Goal: Task Accomplishment & Management: Complete application form

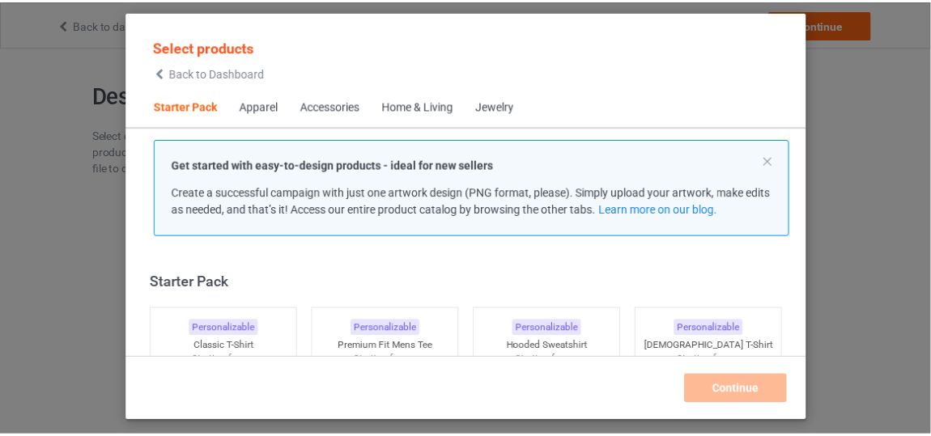
scroll to position [19, 0]
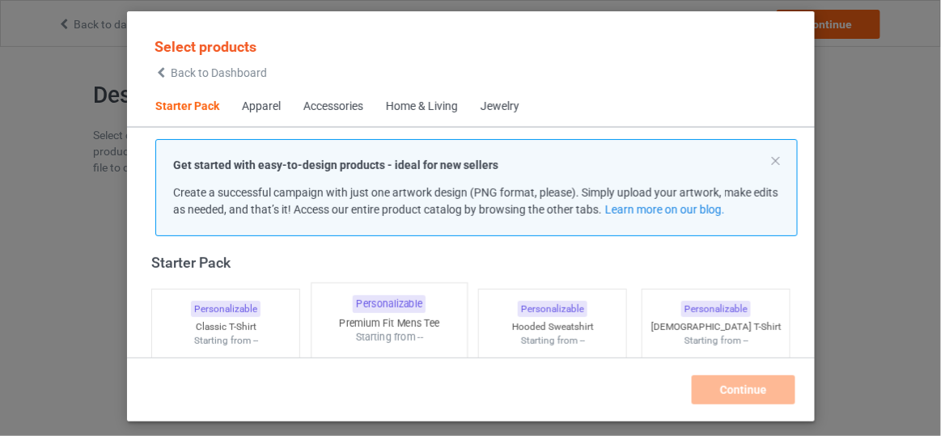
click at [367, 321] on div "Premium Fit Mens Tee" at bounding box center [389, 323] width 155 height 14
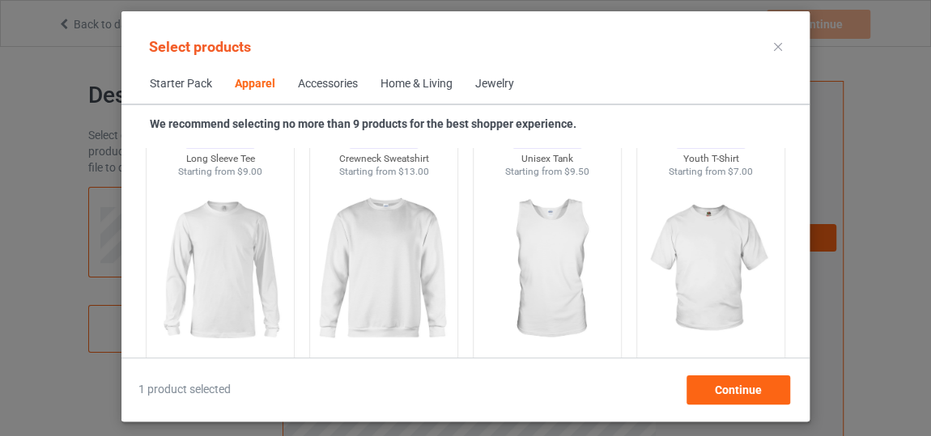
scroll to position [1197, 0]
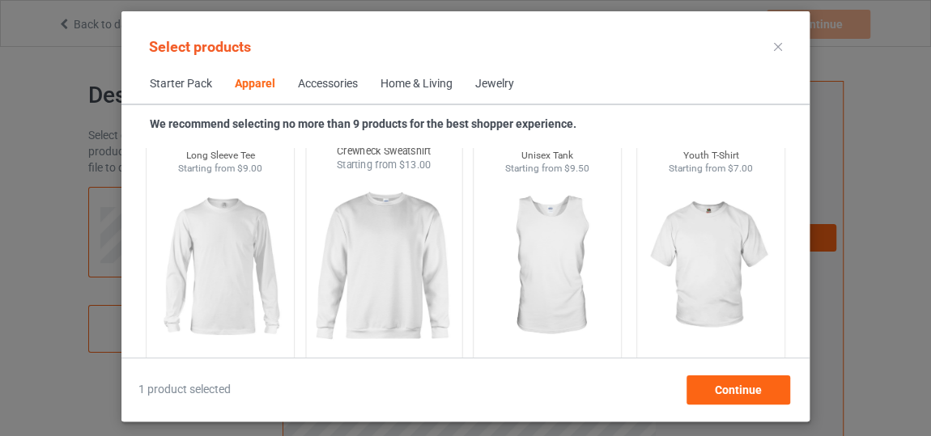
click at [323, 277] on img at bounding box center [384, 267] width 152 height 190
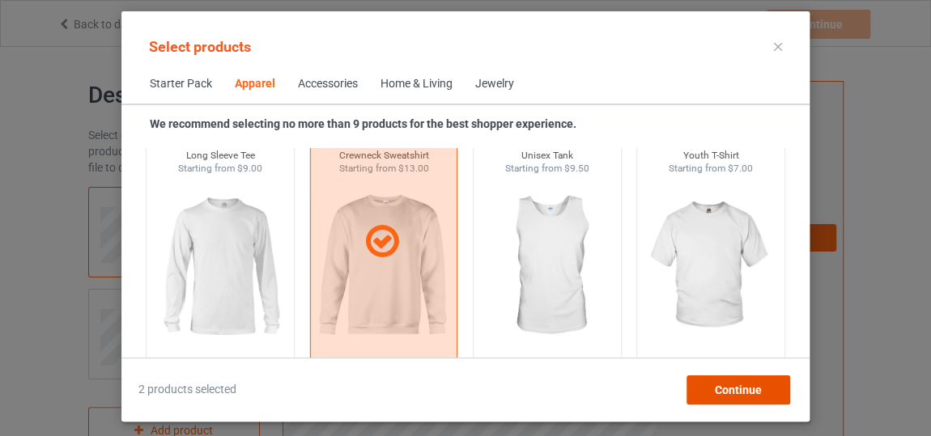
click at [783, 397] on div "Continue" at bounding box center [738, 390] width 104 height 29
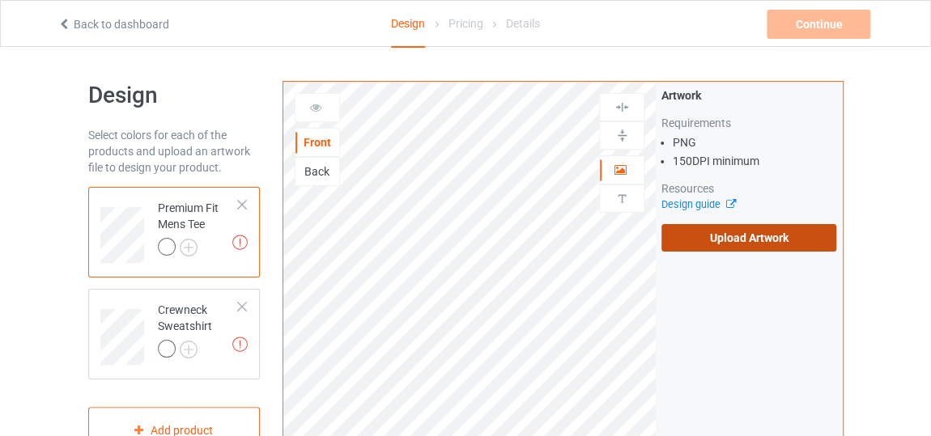
click at [738, 237] on label "Upload Artwork" at bounding box center [748, 238] width 175 height 28
click at [0, 0] on input "Upload Artwork" at bounding box center [0, 0] width 0 height 0
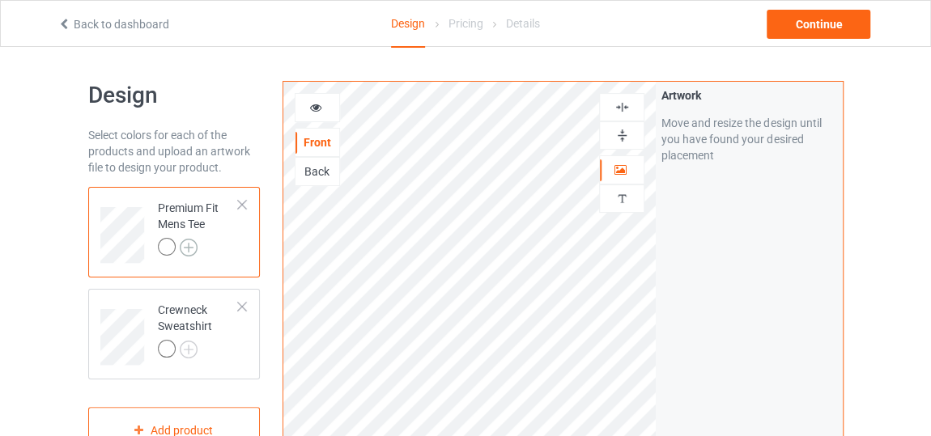
click at [196, 249] on img at bounding box center [189, 248] width 18 height 18
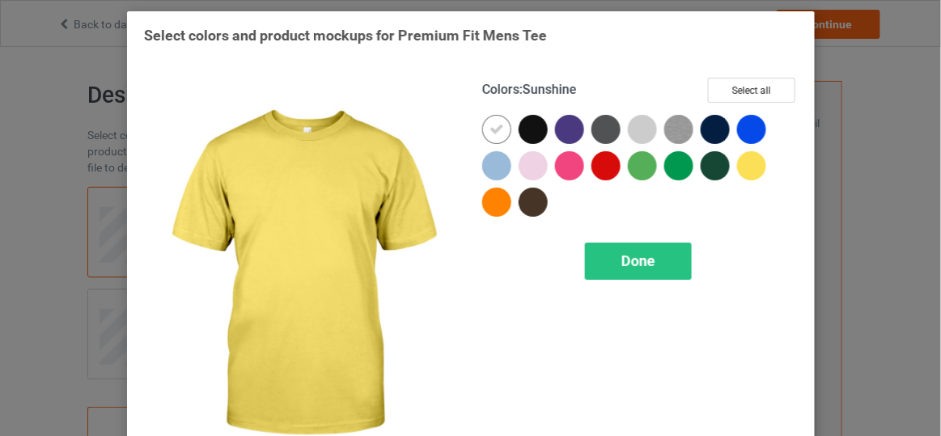
click at [739, 166] on div at bounding box center [751, 165] width 29 height 29
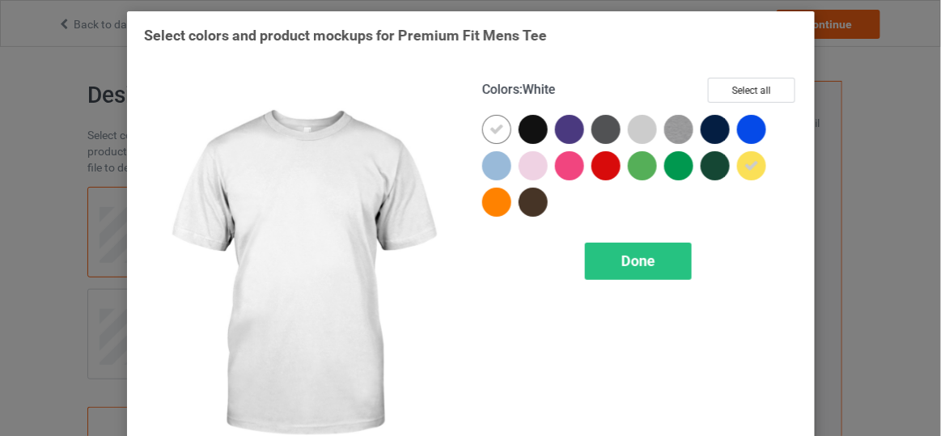
click at [490, 135] on icon at bounding box center [497, 129] width 15 height 15
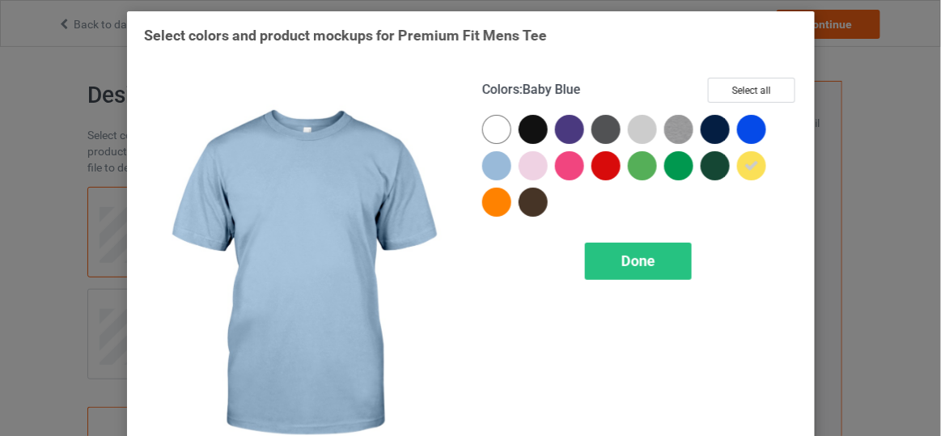
click at [494, 157] on div at bounding box center [496, 165] width 29 height 29
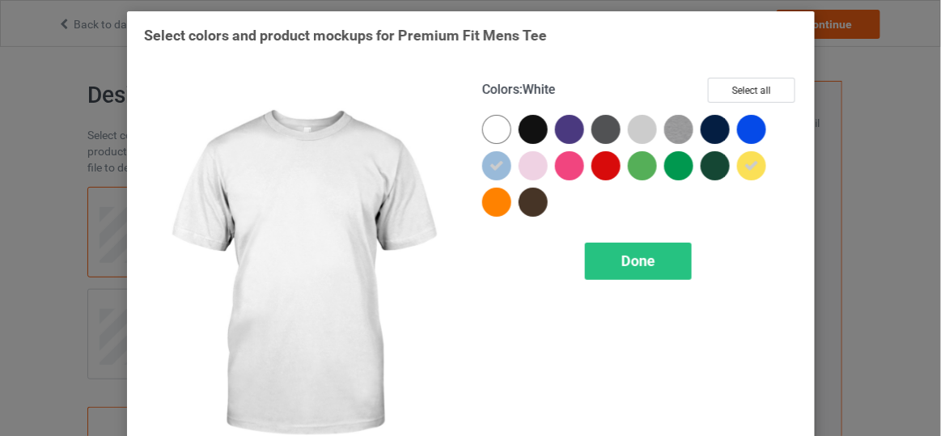
click at [499, 108] on div "Colors : White Select all" at bounding box center [640, 96] width 316 height 37
click at [493, 121] on div at bounding box center [496, 129] width 29 height 29
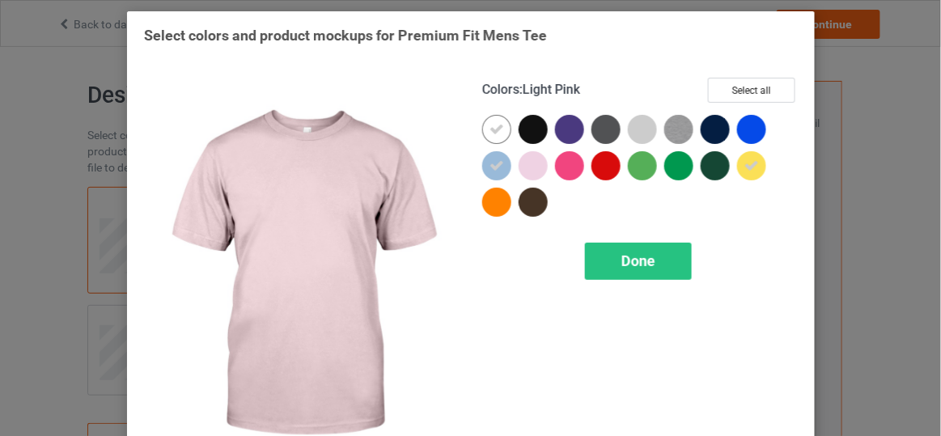
click at [520, 161] on div at bounding box center [533, 165] width 29 height 29
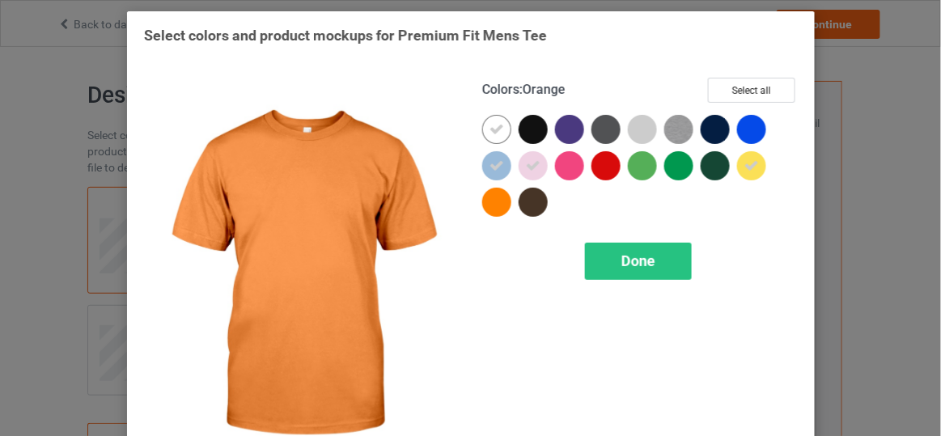
click at [487, 205] on div at bounding box center [496, 202] width 29 height 29
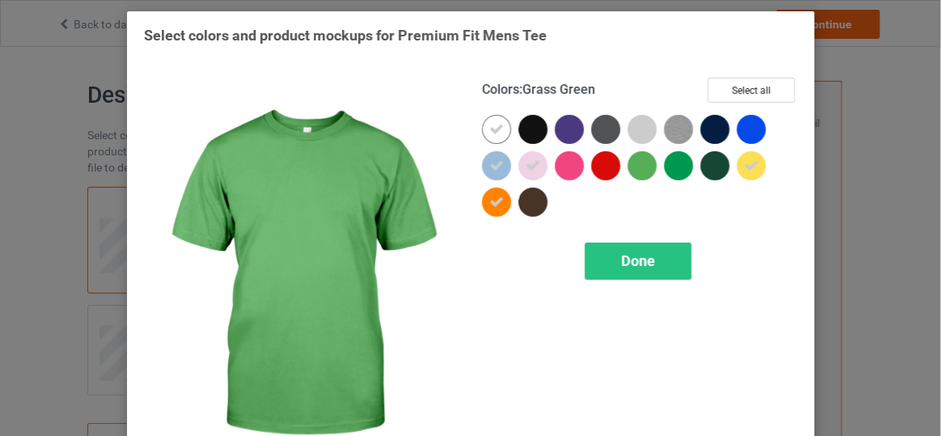
click at [632, 167] on div at bounding box center [642, 165] width 29 height 29
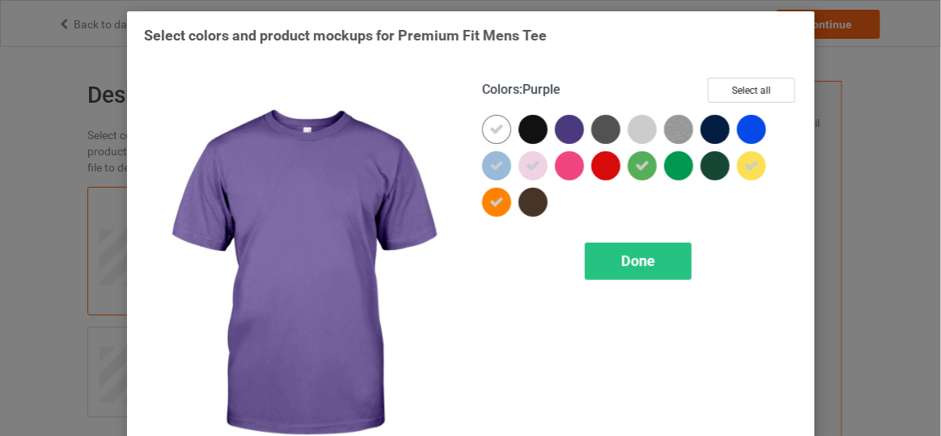
click at [572, 137] on div at bounding box center [569, 129] width 29 height 29
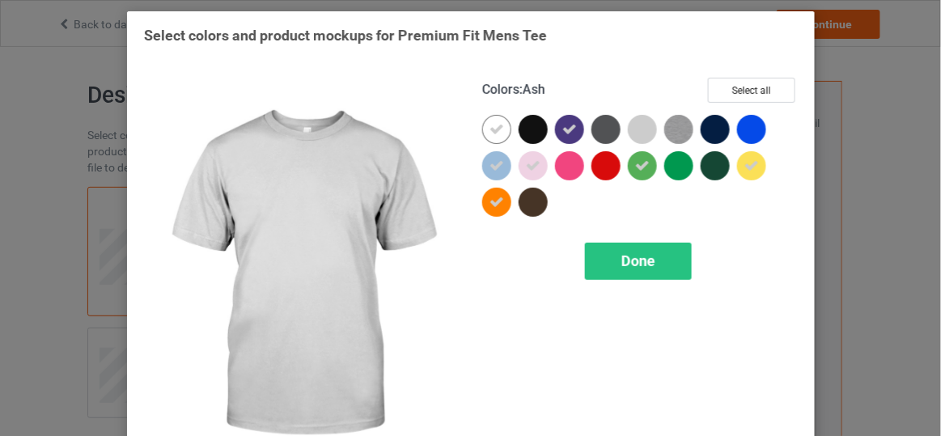
click at [647, 135] on div at bounding box center [642, 129] width 29 height 29
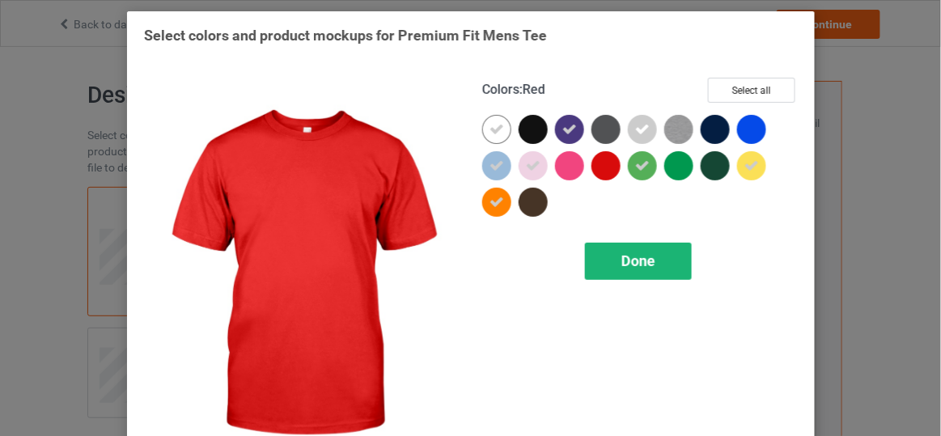
click at [621, 257] on span "Done" at bounding box center [638, 260] width 34 height 17
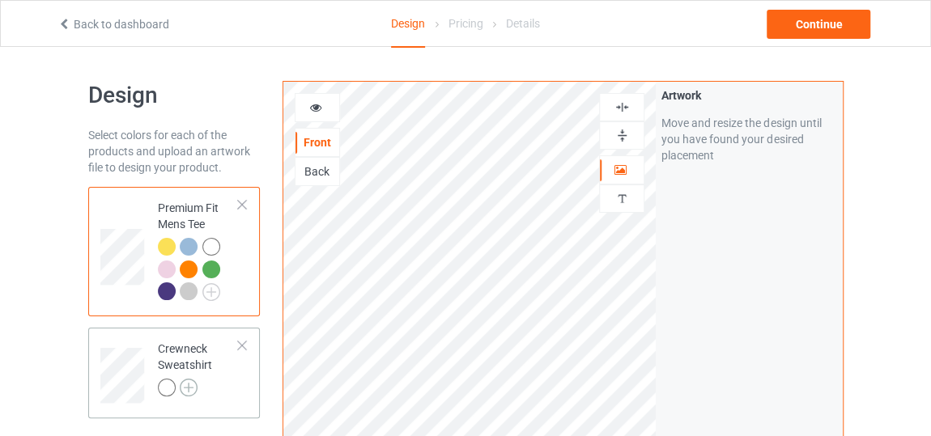
click at [193, 384] on img at bounding box center [189, 388] width 18 height 18
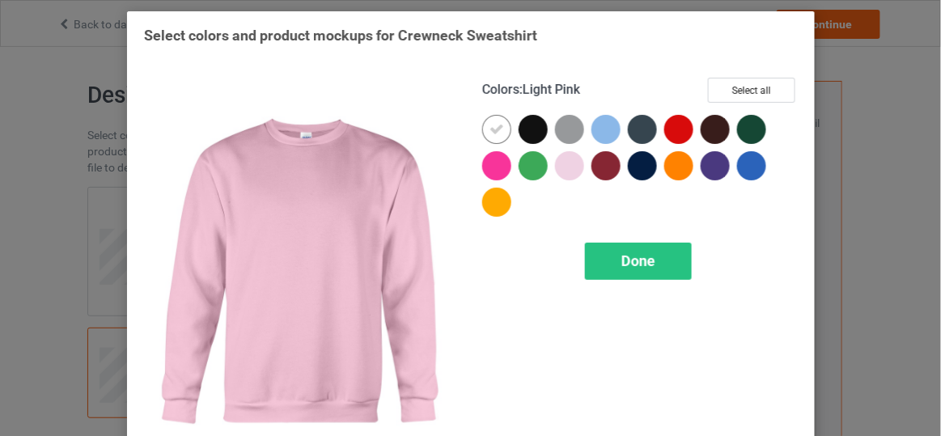
click at [575, 166] on div at bounding box center [569, 165] width 29 height 29
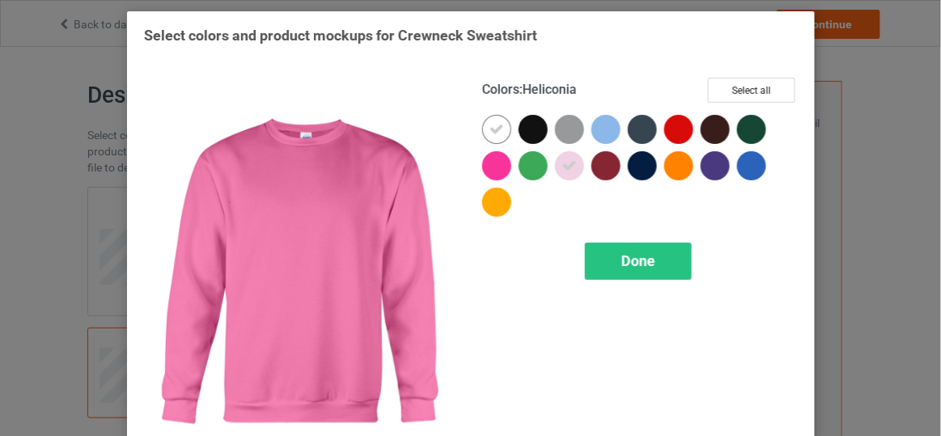
click at [499, 168] on div at bounding box center [496, 165] width 29 height 29
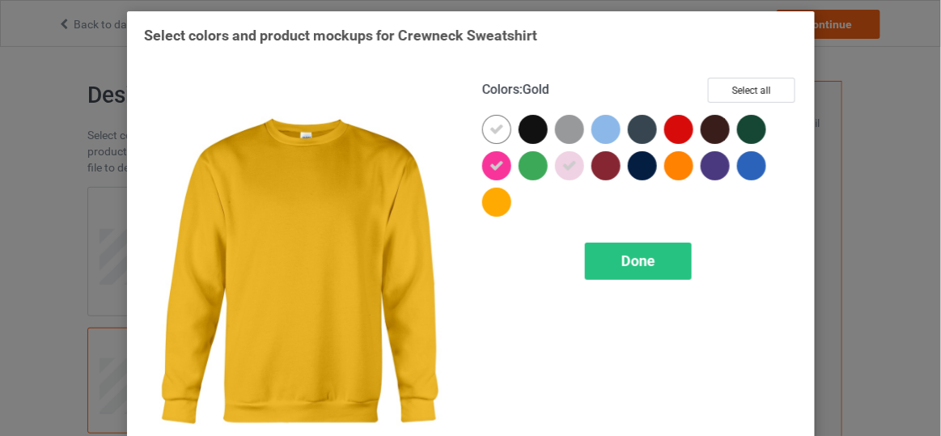
click at [495, 202] on div at bounding box center [496, 202] width 29 height 29
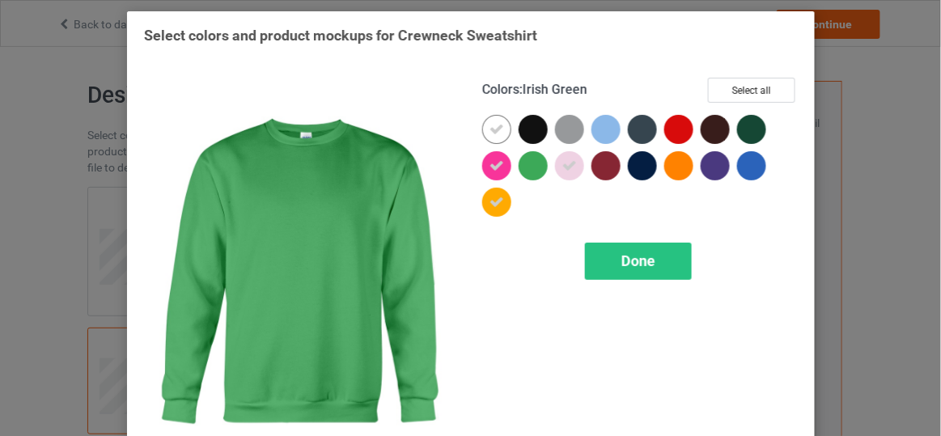
click at [524, 174] on div at bounding box center [533, 165] width 29 height 29
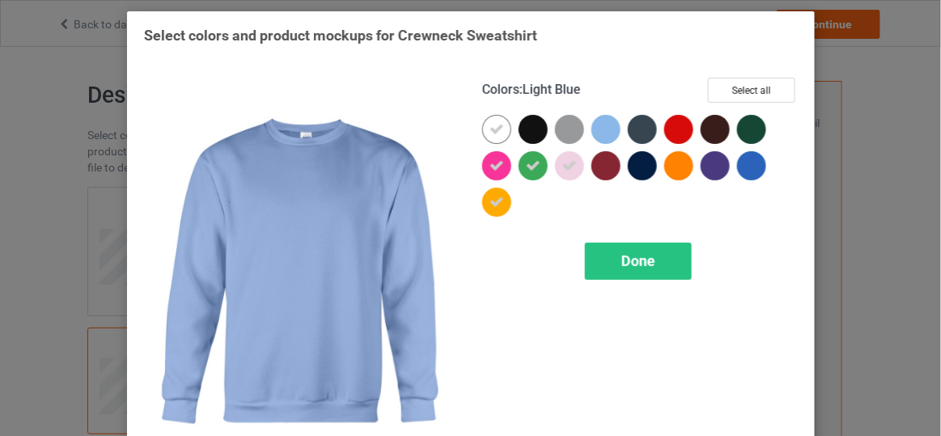
click at [606, 134] on div at bounding box center [606, 129] width 29 height 29
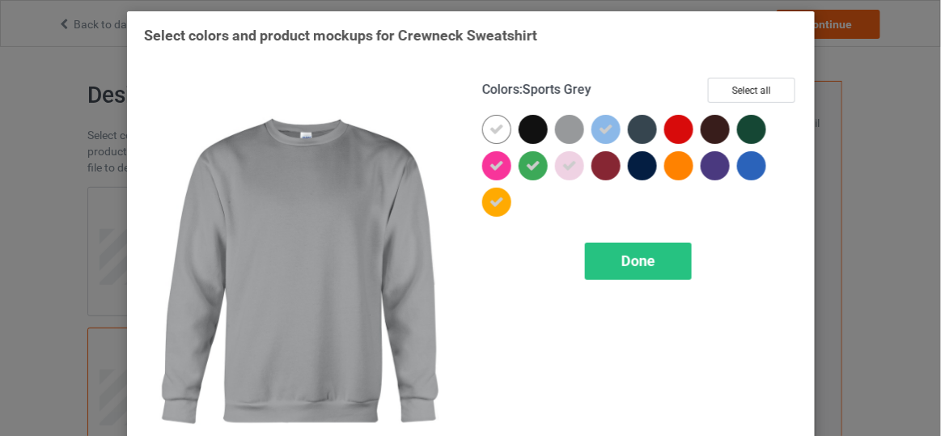
click at [563, 129] on div at bounding box center [569, 129] width 29 height 29
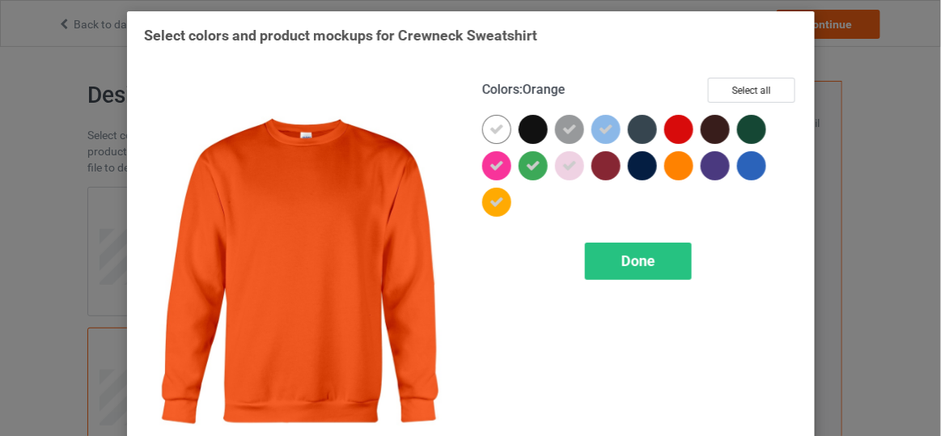
click at [664, 161] on div at bounding box center [678, 165] width 29 height 29
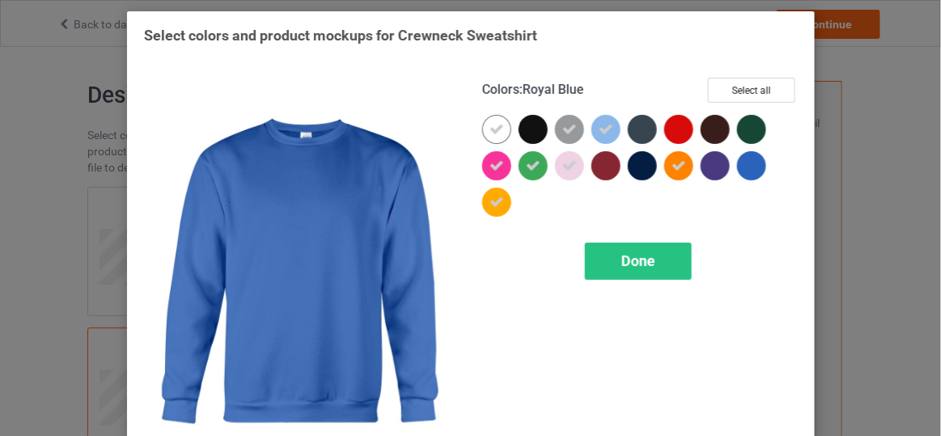
click at [737, 170] on div at bounding box center [751, 165] width 29 height 29
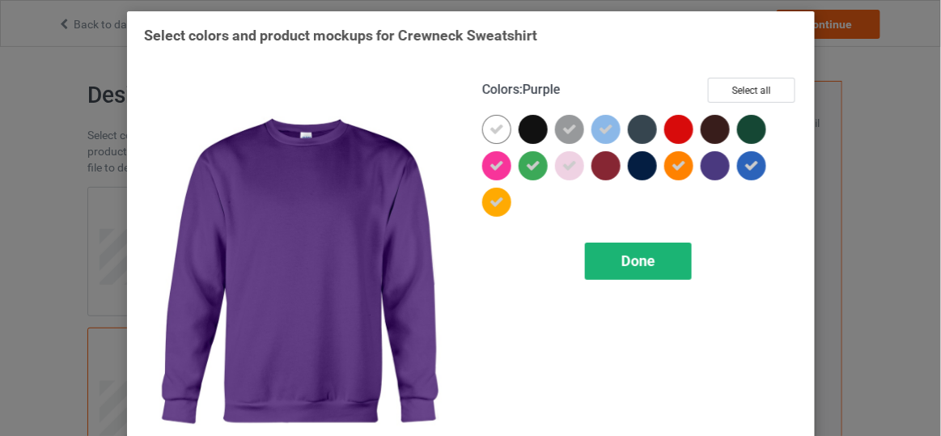
click at [657, 244] on div "Done" at bounding box center [637, 261] width 107 height 37
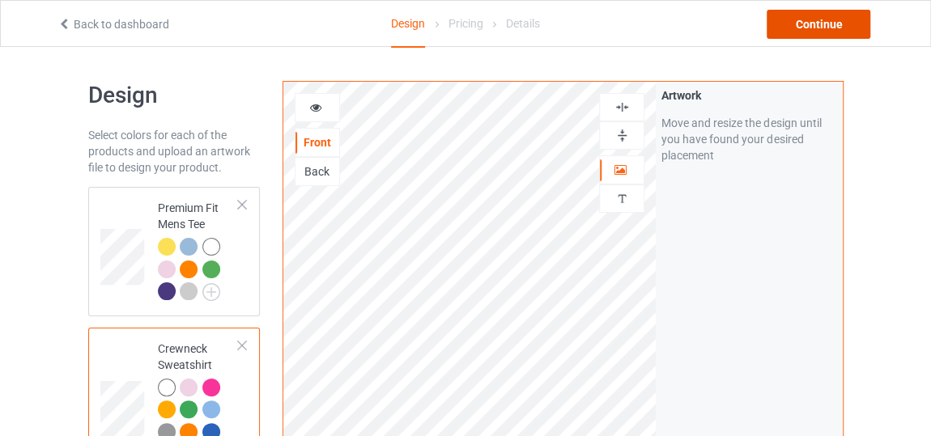
click at [796, 29] on div "Continue" at bounding box center [818, 24] width 104 height 29
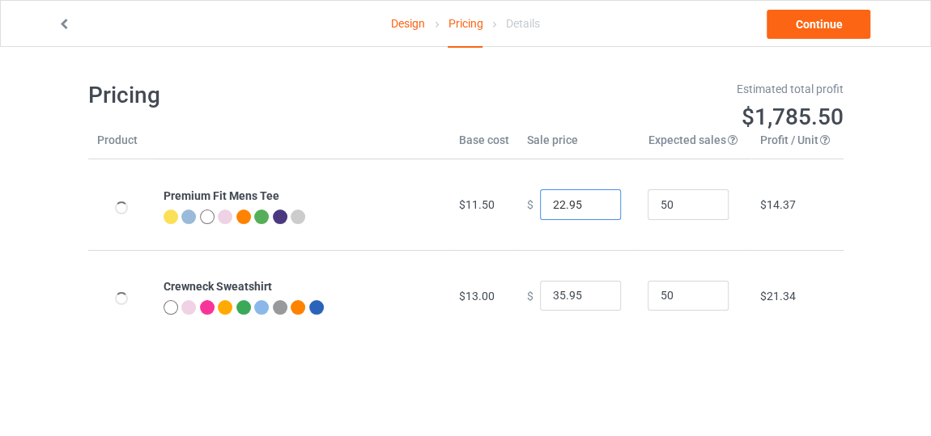
click at [588, 210] on input "22.95" at bounding box center [580, 204] width 81 height 31
click at [588, 210] on input "21.95" at bounding box center [580, 204] width 81 height 31
click at [588, 210] on input "20.95" at bounding box center [580, 204] width 81 height 31
click at [588, 210] on input "19.95" at bounding box center [580, 204] width 81 height 31
type input "18.95"
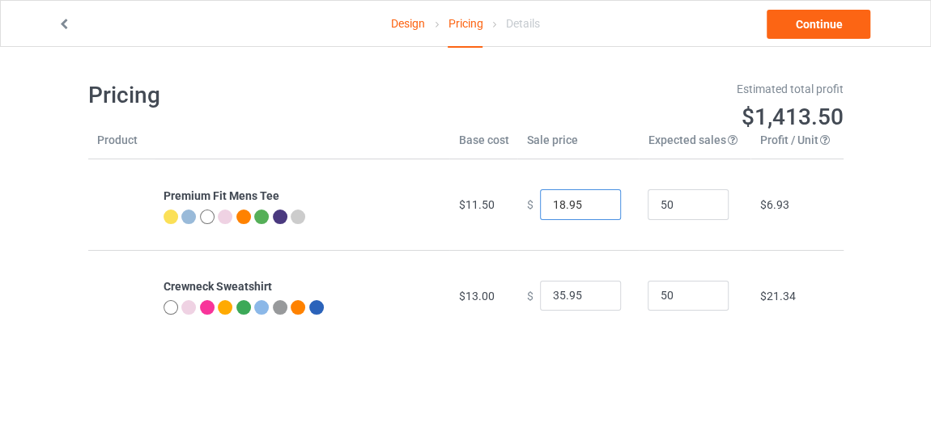
click at [588, 210] on input "18.95" at bounding box center [580, 204] width 81 height 31
click at [593, 298] on input "28.95" at bounding box center [580, 296] width 81 height 31
click at [593, 298] on input "25.95" at bounding box center [580, 296] width 81 height 31
click at [593, 298] on input "24.95" at bounding box center [580, 296] width 81 height 31
type input "23.95"
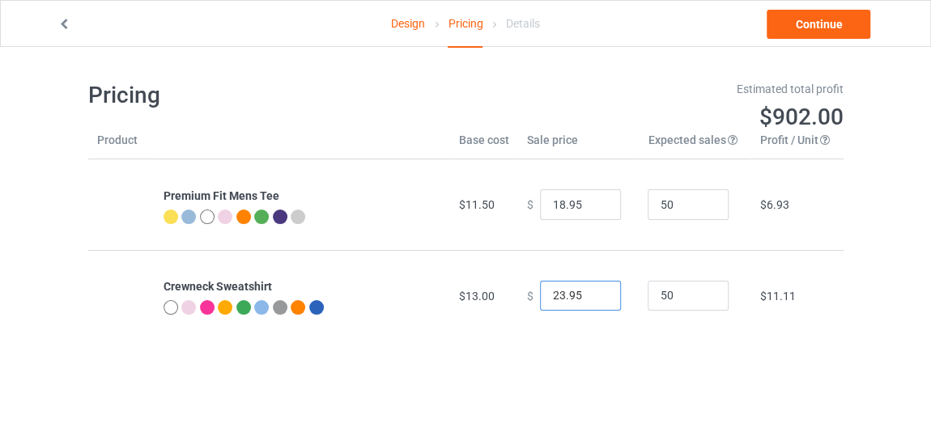
click at [593, 298] on input "23.95" at bounding box center [580, 296] width 81 height 31
click at [831, 22] on link "Continue" at bounding box center [818, 24] width 104 height 29
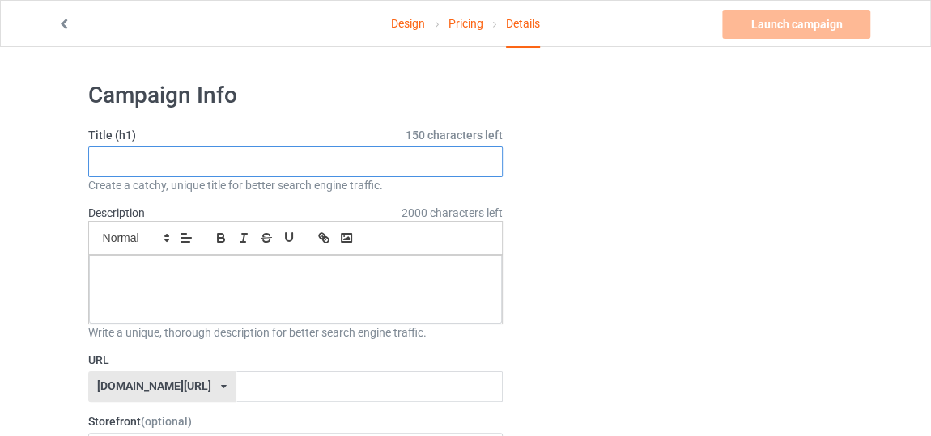
click at [488, 159] on input "text" at bounding box center [295, 161] width 415 height 31
type input "new style coffe morning"
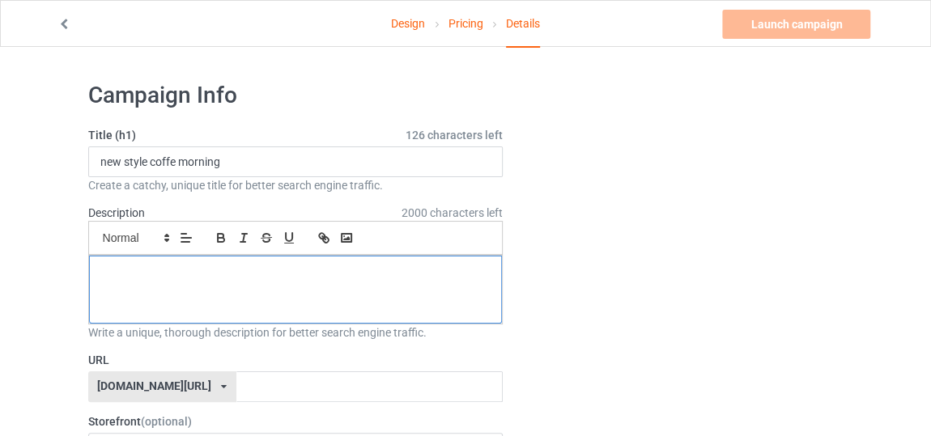
click at [248, 288] on div at bounding box center [296, 290] width 414 height 68
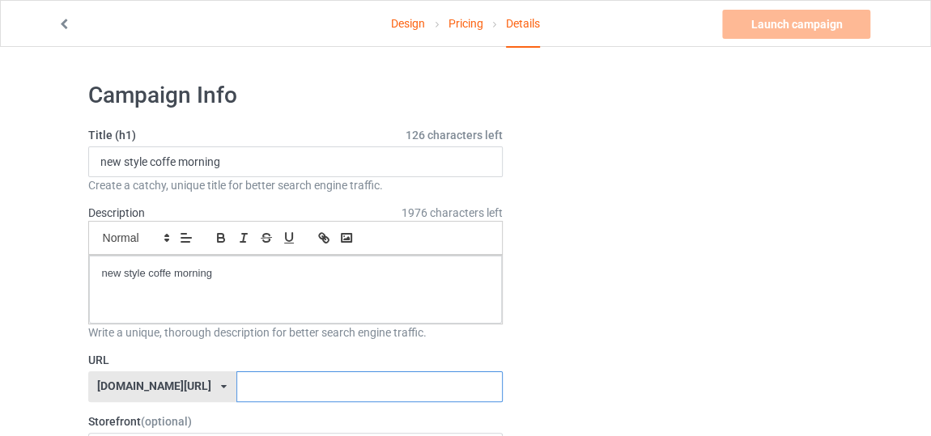
click at [236, 388] on input "text" at bounding box center [369, 386] width 266 height 31
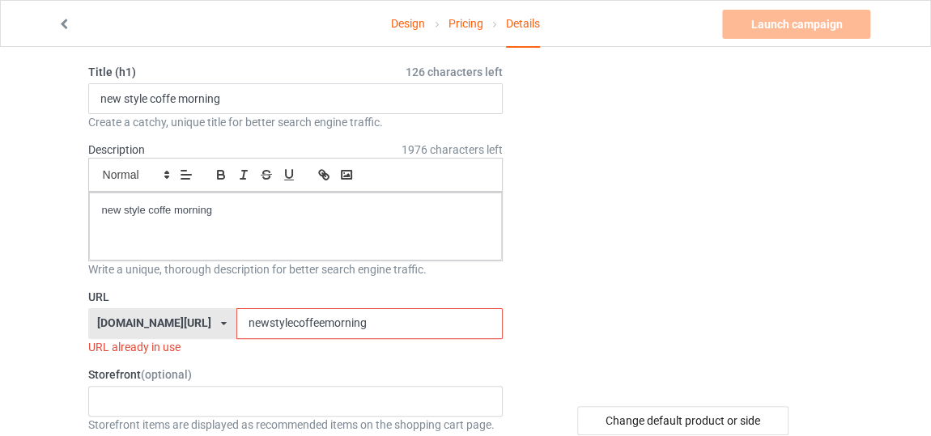
scroll to position [76, 0]
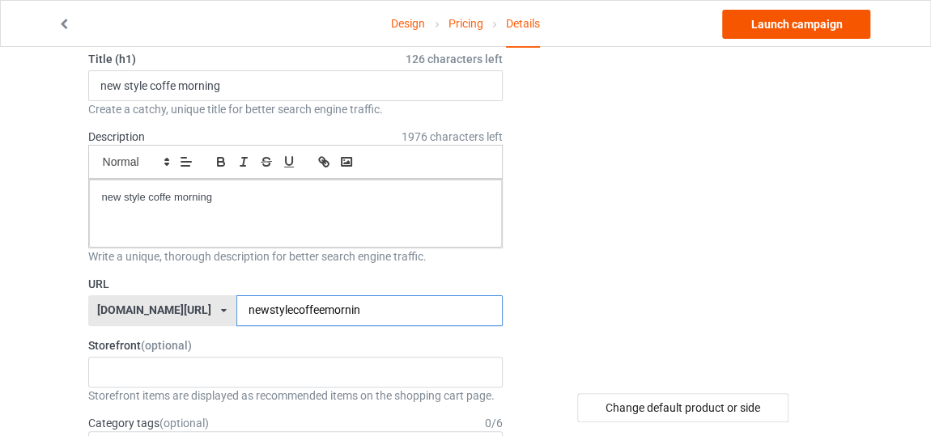
type input "newstylecoffeemornin"
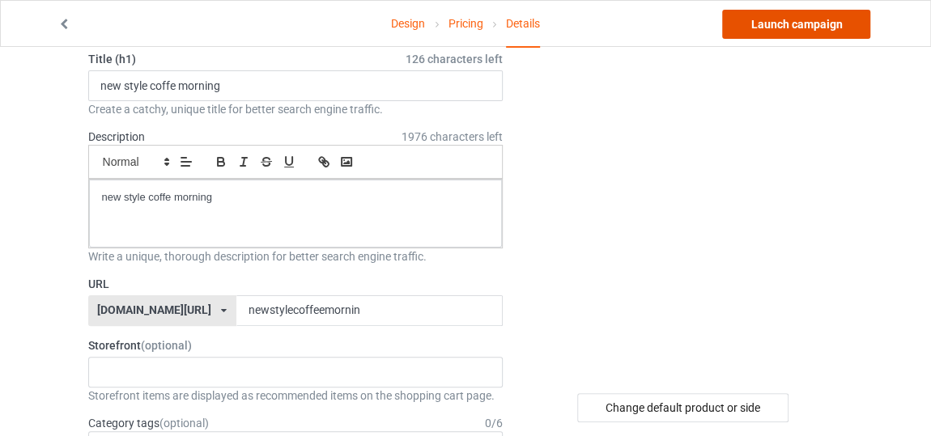
click at [755, 18] on link "Launch campaign" at bounding box center [796, 24] width 148 height 29
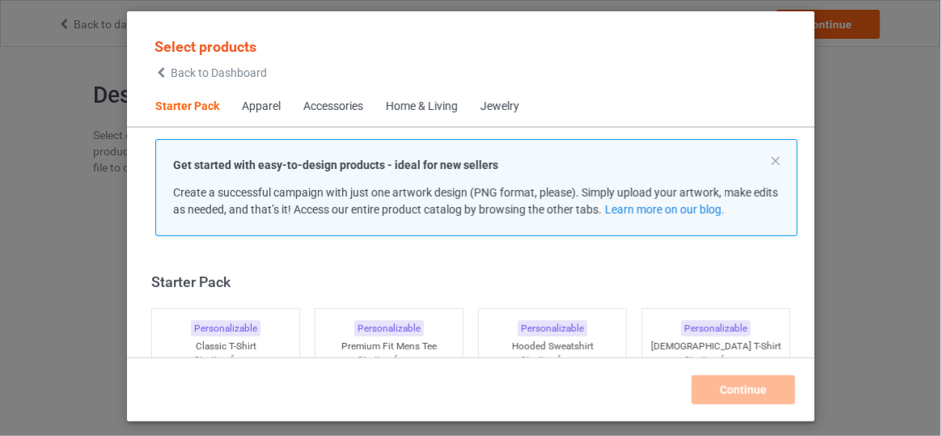
click at [191, 74] on span "Back to Dashboard" at bounding box center [219, 72] width 96 height 13
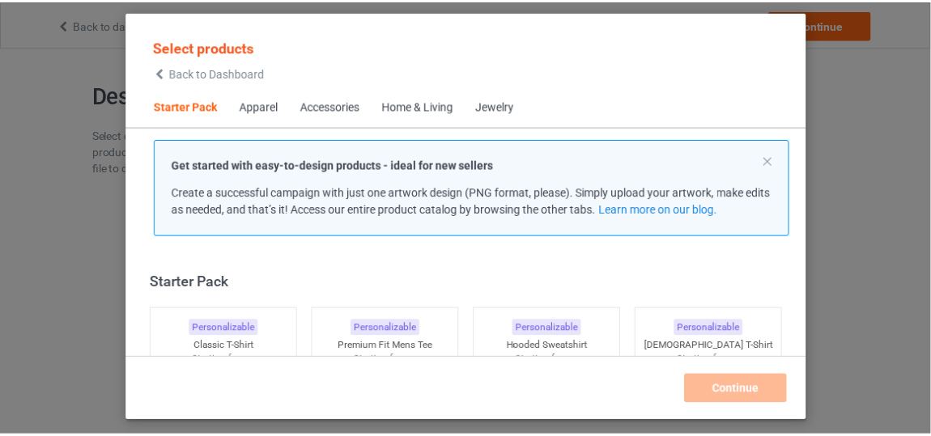
scroll to position [19, 0]
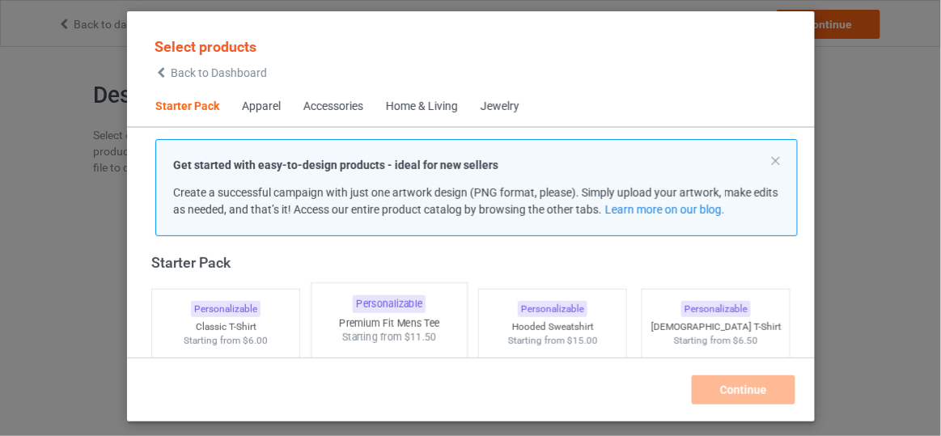
click at [443, 319] on div "Premium Fit Mens Tee" at bounding box center [389, 323] width 155 height 14
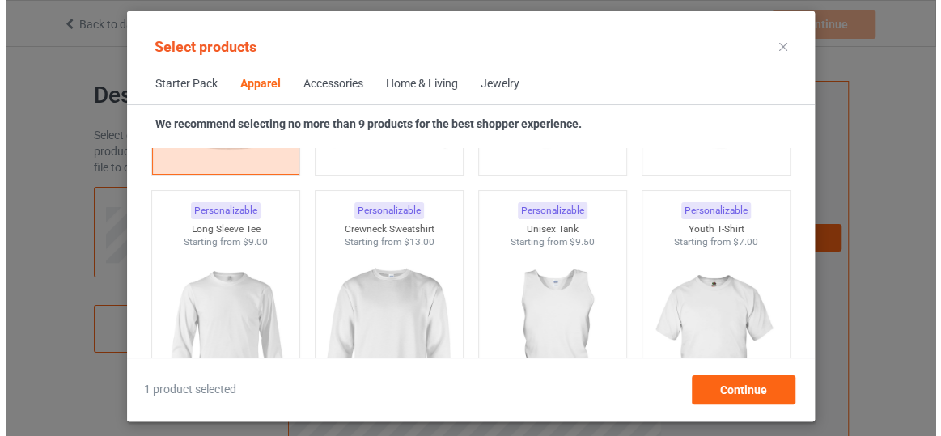
scroll to position [1138, 0]
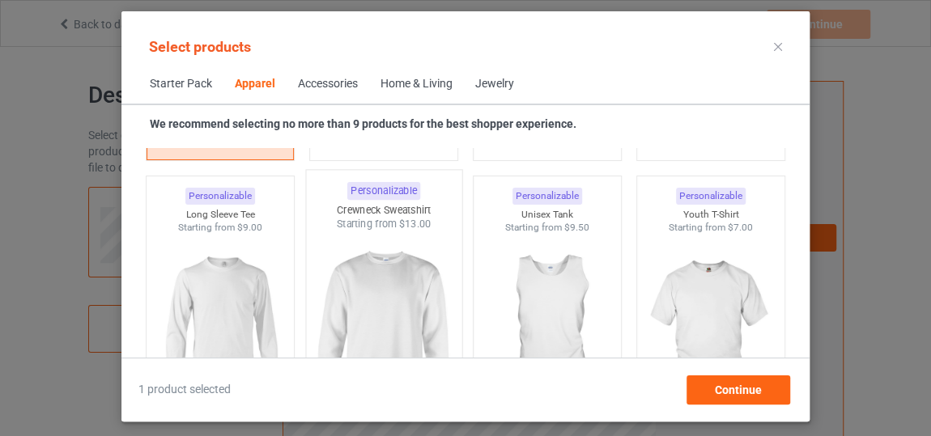
click at [355, 224] on div "Starting from $13.00" at bounding box center [383, 224] width 155 height 14
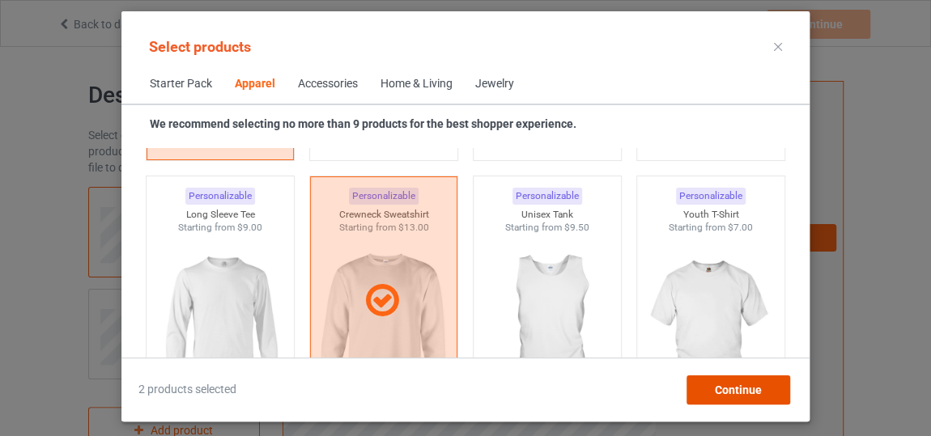
click at [690, 397] on div "Continue" at bounding box center [738, 390] width 104 height 29
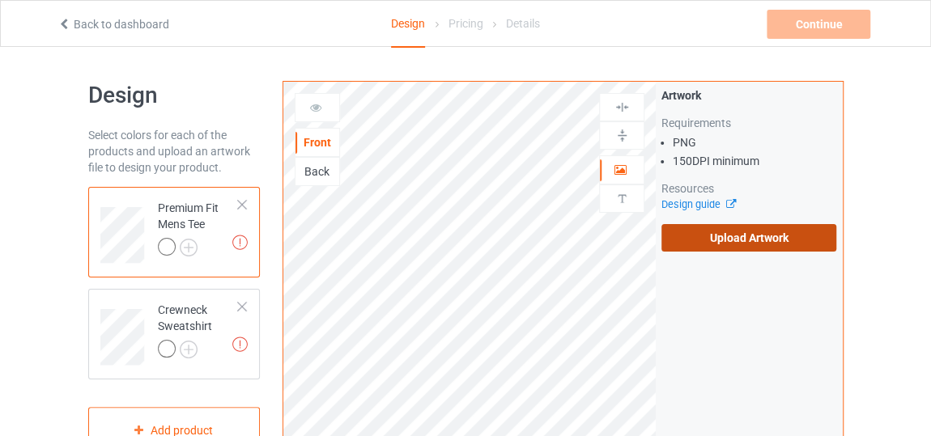
click at [725, 239] on label "Upload Artwork" at bounding box center [748, 238] width 175 height 28
click at [0, 0] on input "Upload Artwork" at bounding box center [0, 0] width 0 height 0
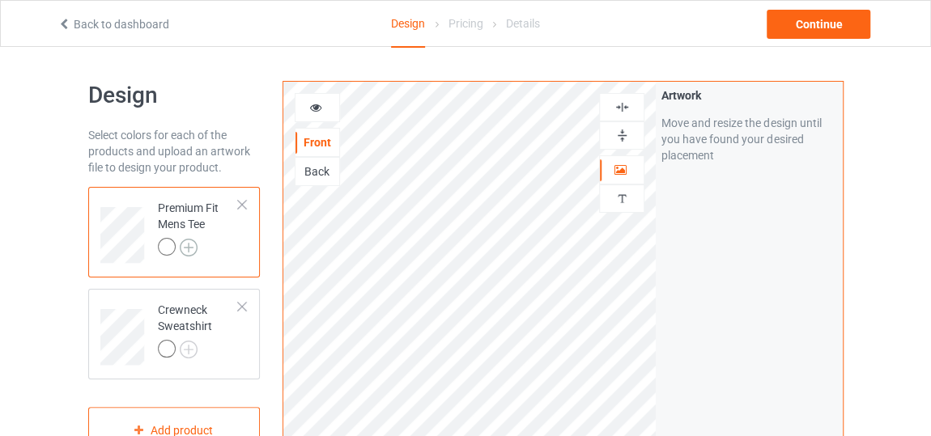
click at [193, 243] on img at bounding box center [189, 248] width 18 height 18
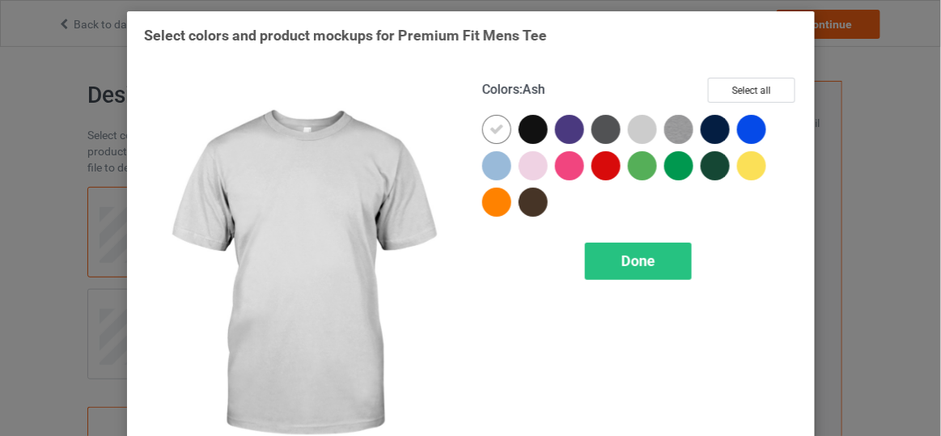
click at [634, 137] on div at bounding box center [642, 129] width 29 height 29
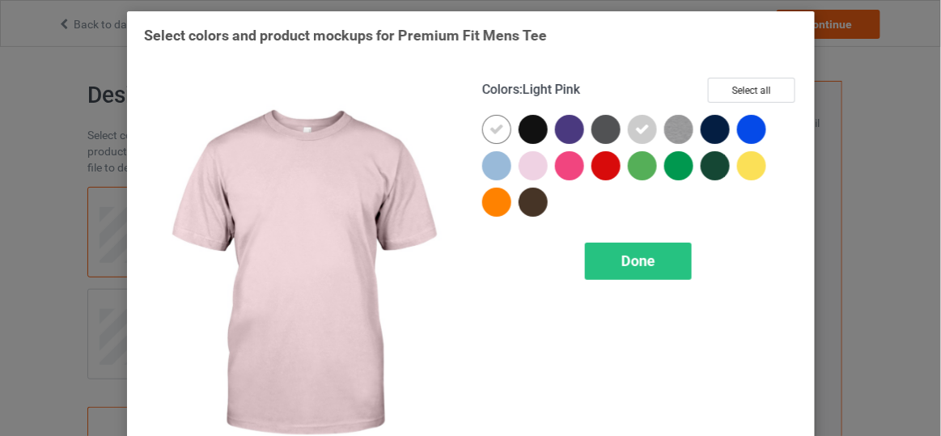
click at [521, 168] on div at bounding box center [533, 165] width 29 height 29
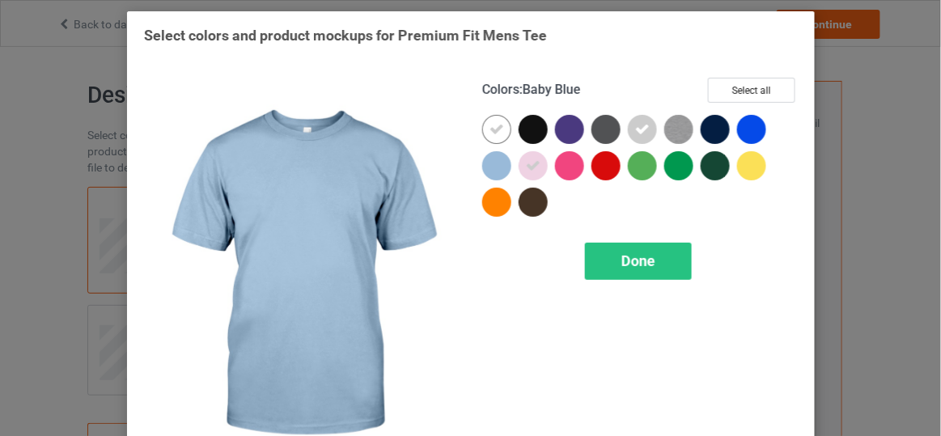
click at [482, 161] on div at bounding box center [496, 165] width 29 height 29
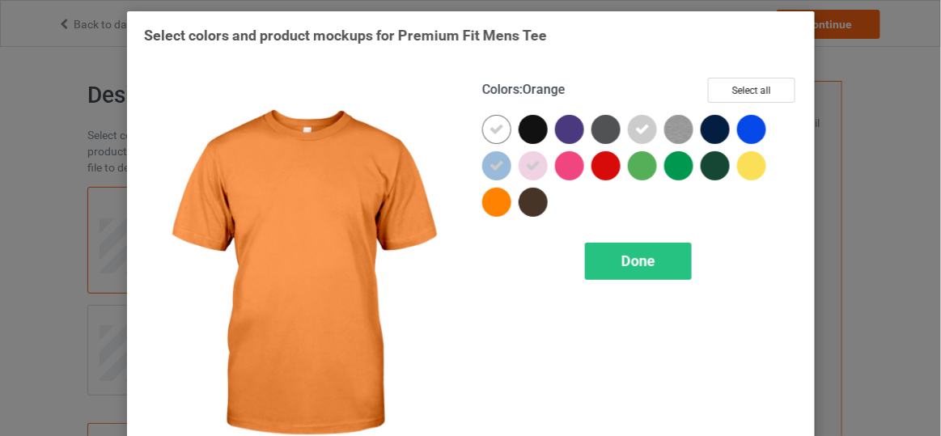
click at [490, 202] on div at bounding box center [496, 202] width 29 height 29
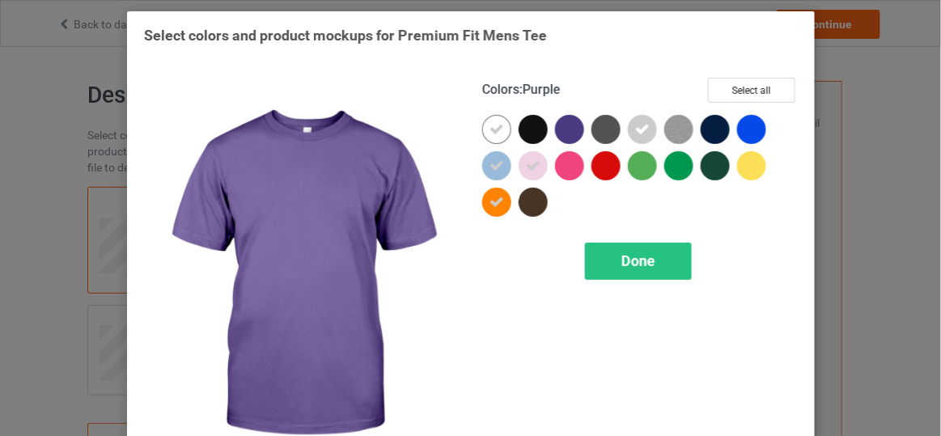
click at [571, 134] on div at bounding box center [569, 129] width 29 height 29
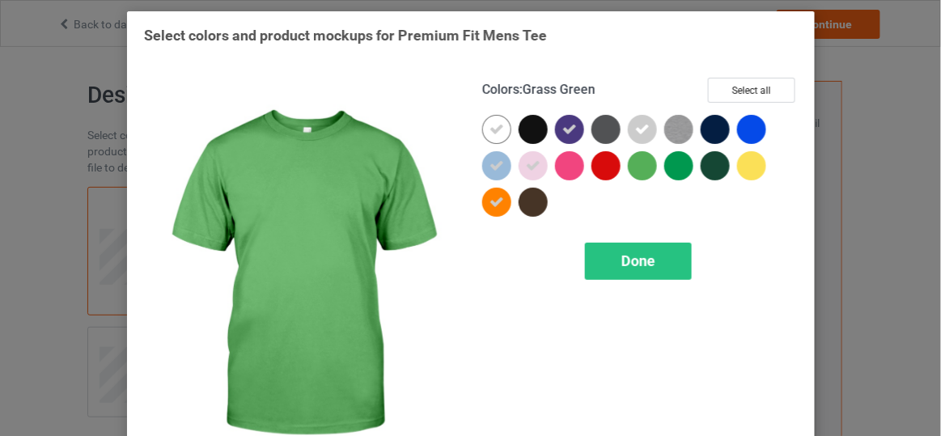
click at [637, 165] on div at bounding box center [642, 165] width 29 height 29
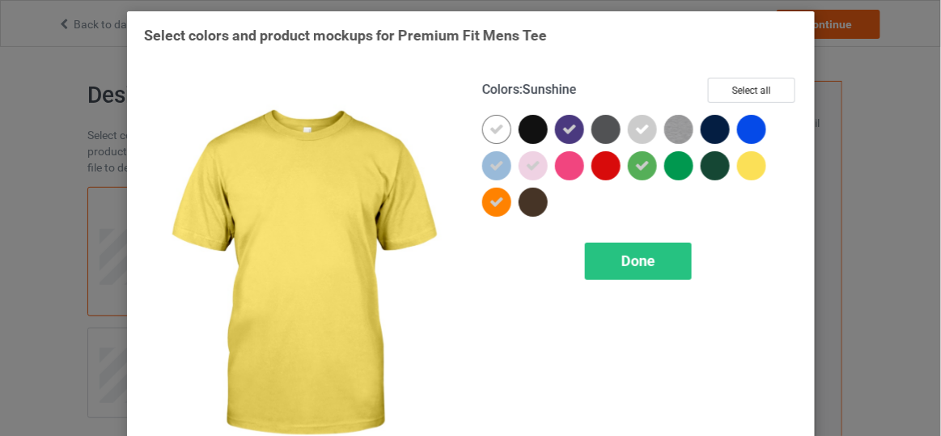
click at [737, 168] on div at bounding box center [751, 165] width 29 height 29
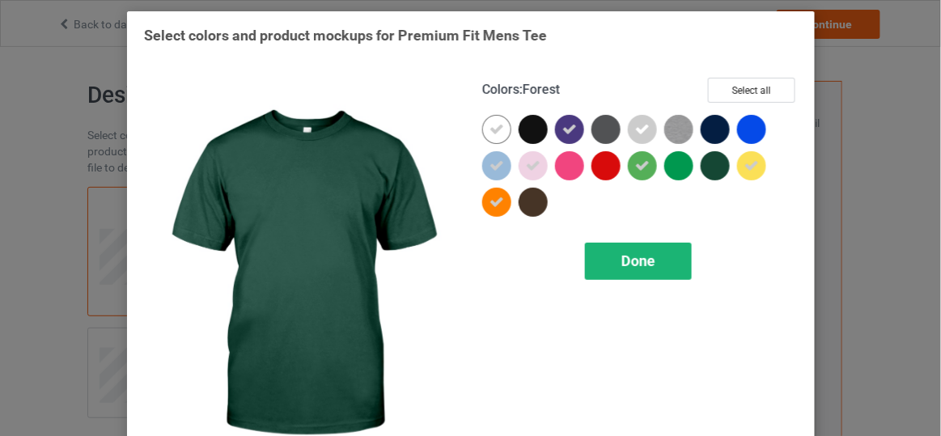
click at [668, 252] on div "Done" at bounding box center [637, 261] width 107 height 37
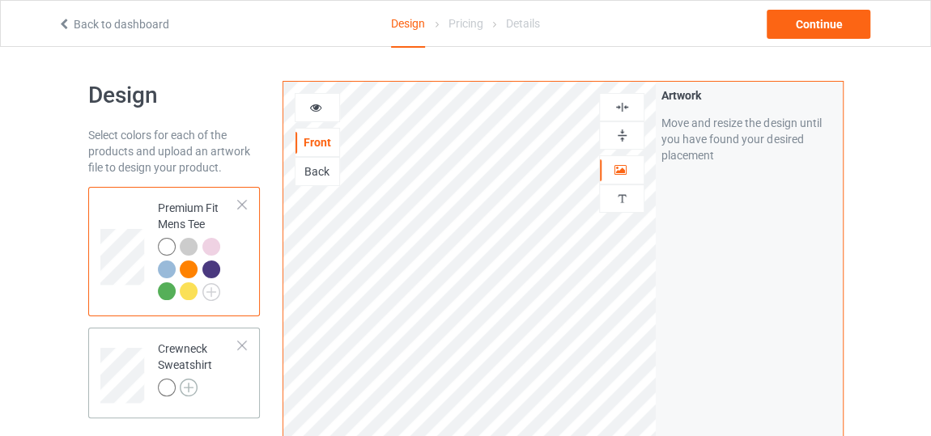
click at [188, 382] on img at bounding box center [189, 388] width 18 height 18
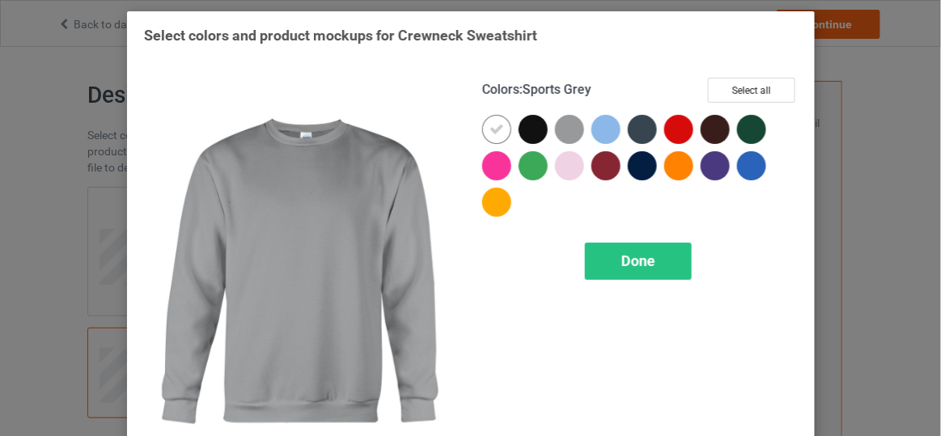
click at [555, 138] on div at bounding box center [569, 129] width 29 height 29
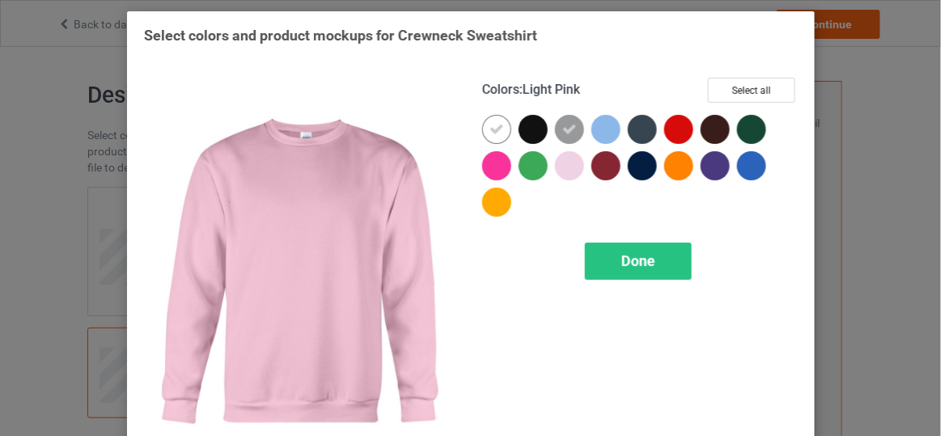
click at [562, 161] on div at bounding box center [569, 165] width 29 height 29
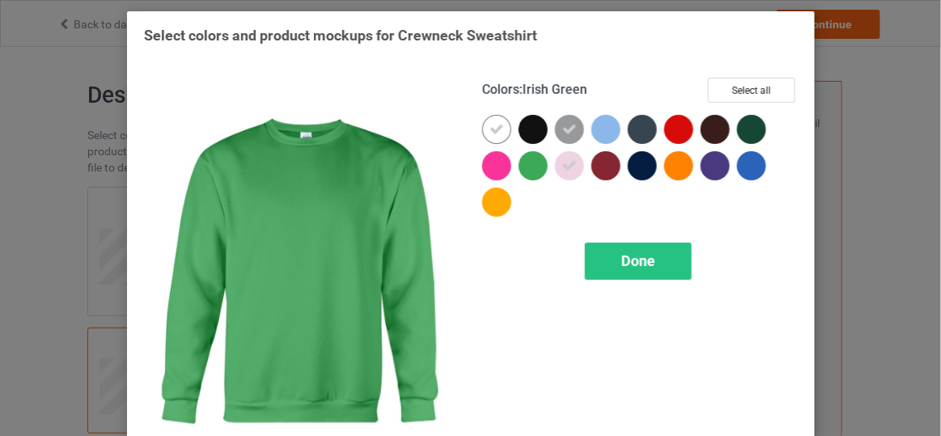
click at [532, 167] on div at bounding box center [533, 165] width 29 height 29
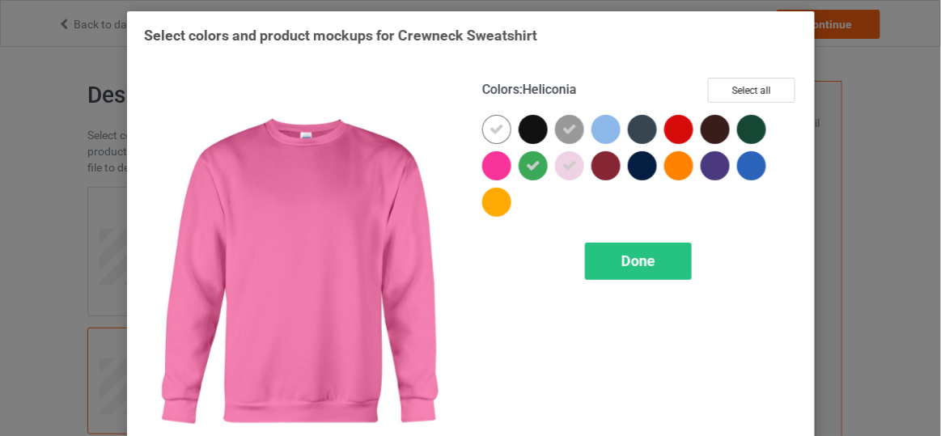
click at [494, 164] on div at bounding box center [496, 165] width 29 height 29
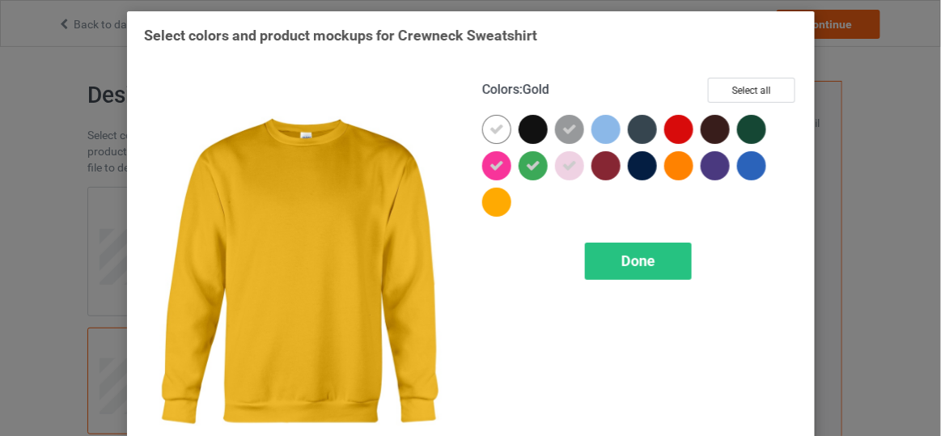
click at [494, 203] on div at bounding box center [496, 202] width 29 height 29
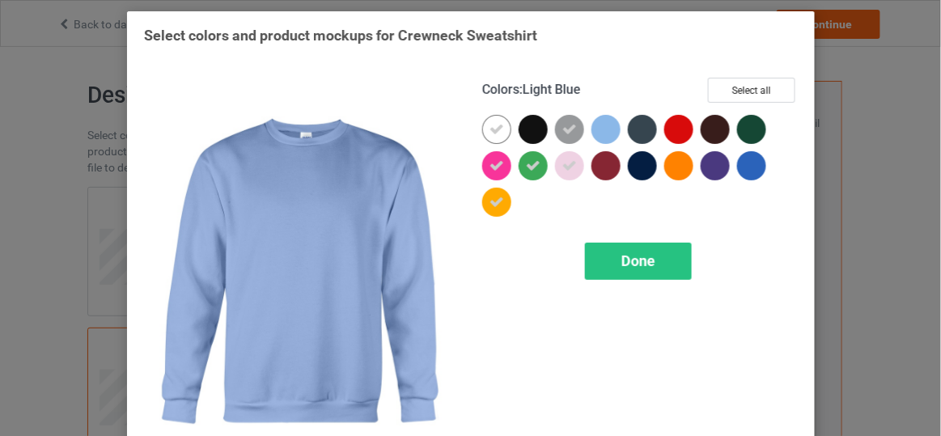
click at [593, 134] on div at bounding box center [606, 129] width 29 height 29
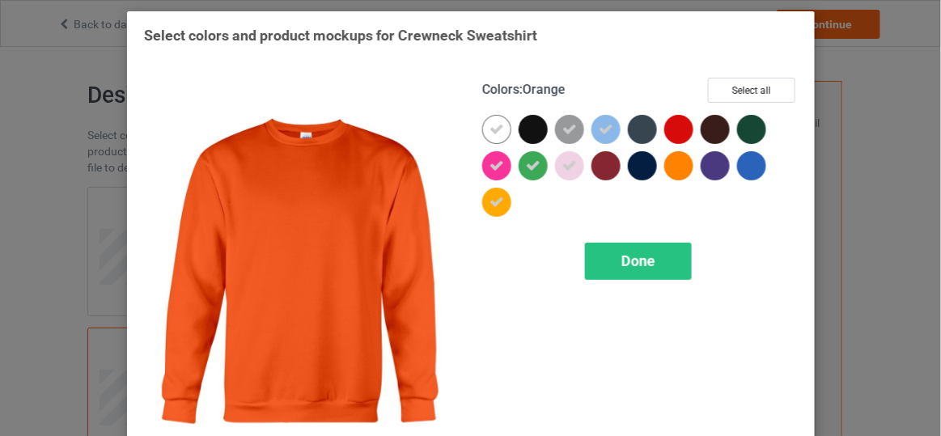
click at [681, 172] on div at bounding box center [678, 165] width 29 height 29
click at [644, 274] on div "Done" at bounding box center [637, 261] width 107 height 37
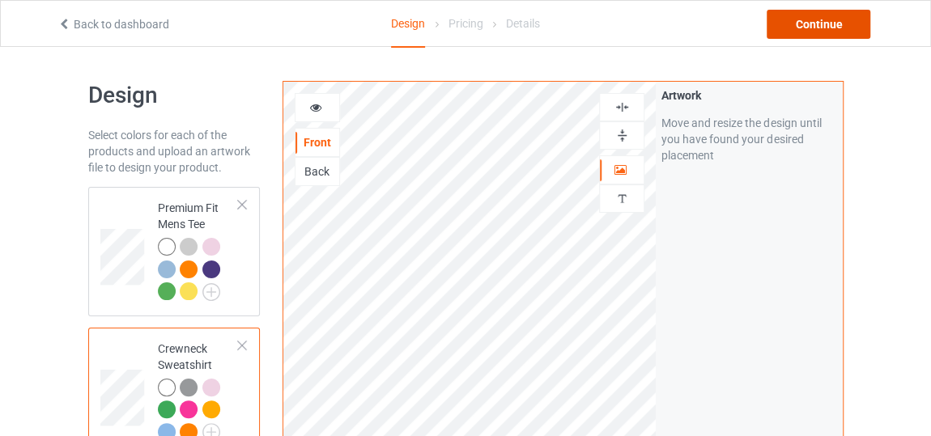
click at [833, 24] on div "Continue" at bounding box center [818, 24] width 104 height 29
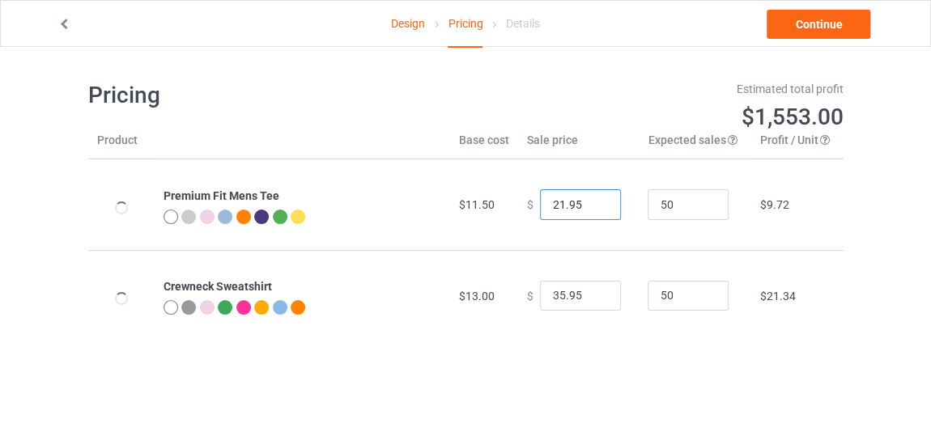
click at [592, 206] on input "21.95" at bounding box center [580, 204] width 81 height 31
click at [592, 206] on input "20.95" at bounding box center [580, 204] width 81 height 31
type input "19.95"
click at [592, 206] on input "19.95" at bounding box center [580, 204] width 81 height 31
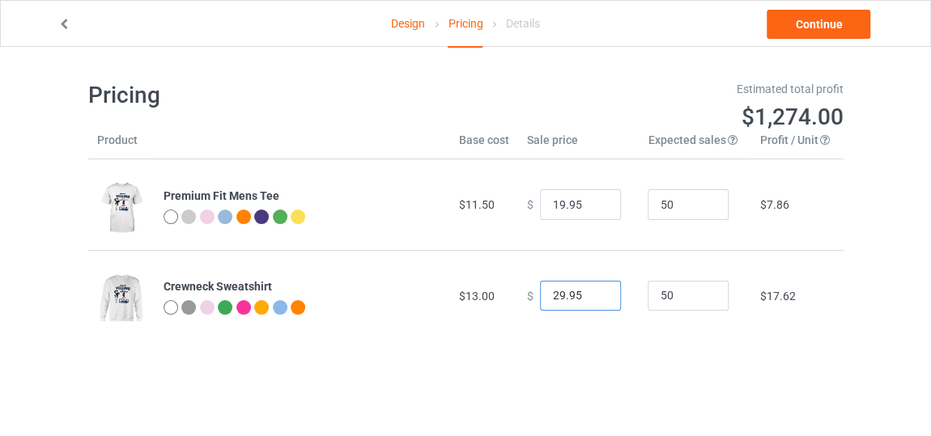
click at [591, 300] on input "29.95" at bounding box center [580, 296] width 81 height 31
click at [591, 300] on input "28.95" at bounding box center [580, 296] width 81 height 31
click at [591, 300] on input "21.95" at bounding box center [580, 296] width 81 height 31
click at [591, 300] on input "20.95" at bounding box center [580, 296] width 81 height 31
click at [596, 294] on input "21.95" at bounding box center [580, 296] width 81 height 31
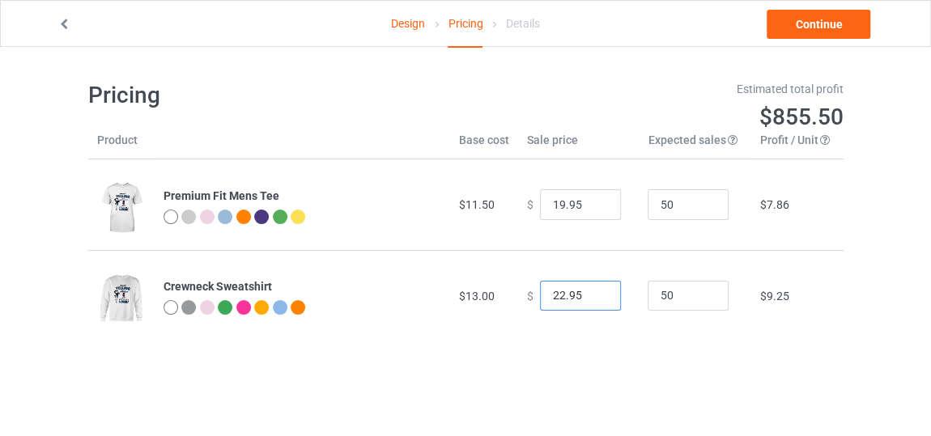
click at [596, 294] on input "22.95" at bounding box center [580, 296] width 81 height 31
type input "23.95"
click at [596, 294] on input "23.95" at bounding box center [580, 296] width 81 height 31
click at [850, 23] on link "Continue" at bounding box center [818, 24] width 104 height 29
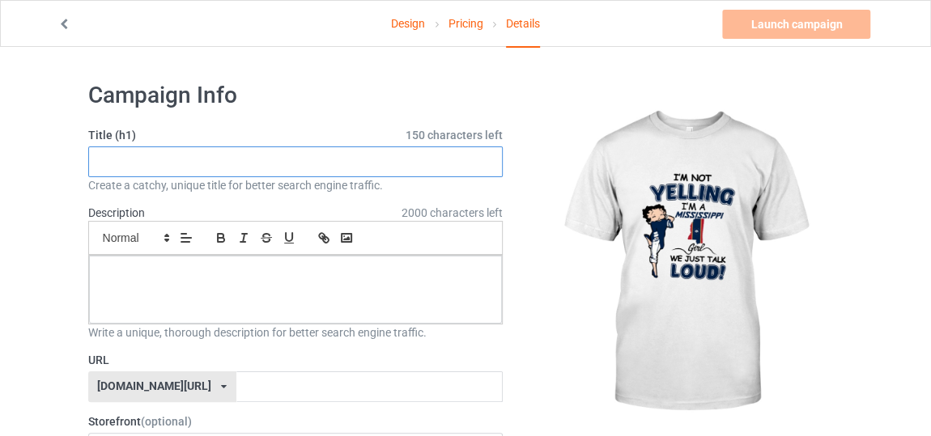
click at [461, 176] on input "text" at bounding box center [295, 161] width 415 height 31
type input "new style this city"
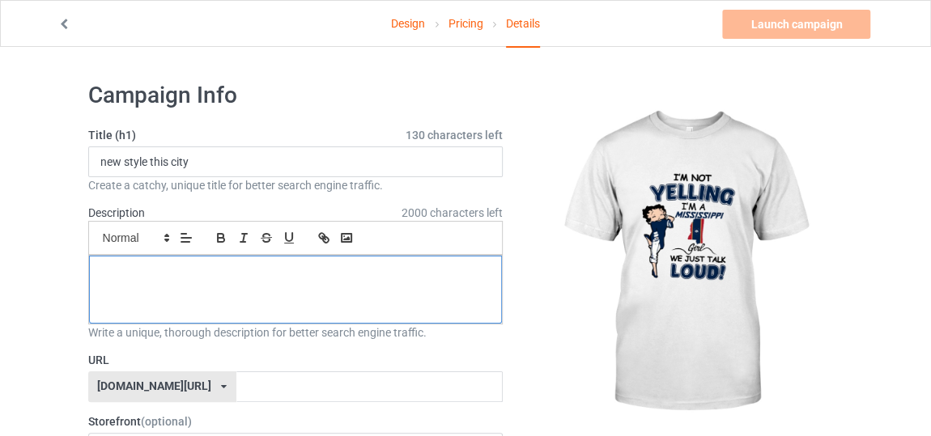
click at [359, 295] on div at bounding box center [296, 290] width 414 height 68
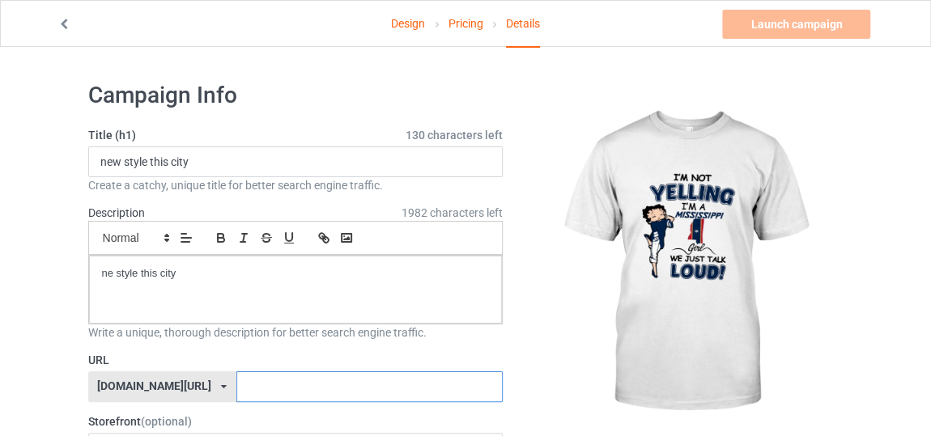
click at [320, 385] on input "text" at bounding box center [369, 386] width 266 height 31
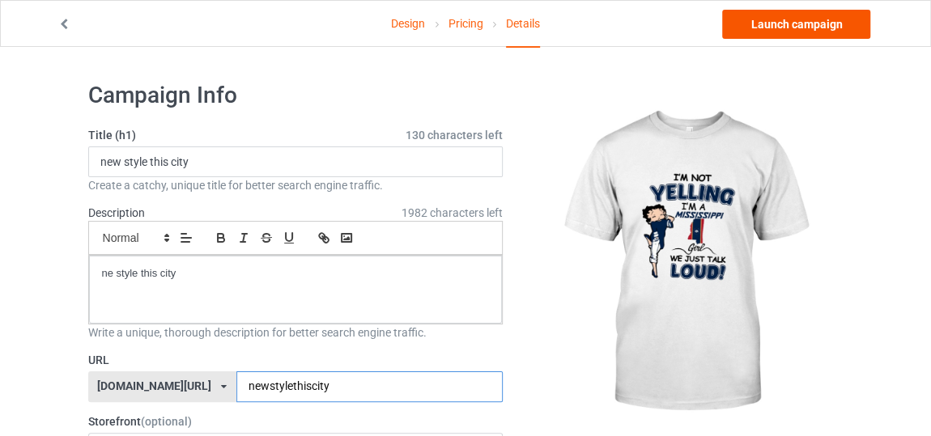
type input "newstylethiscity"
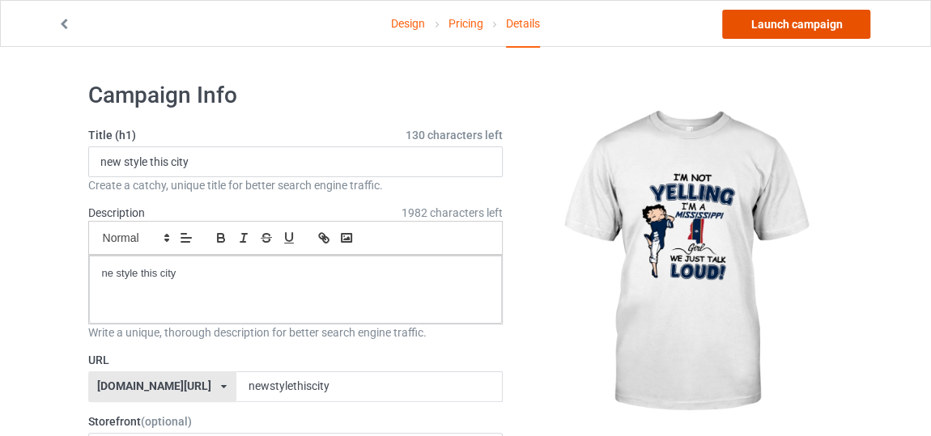
click at [834, 21] on link "Launch campaign" at bounding box center [796, 24] width 148 height 29
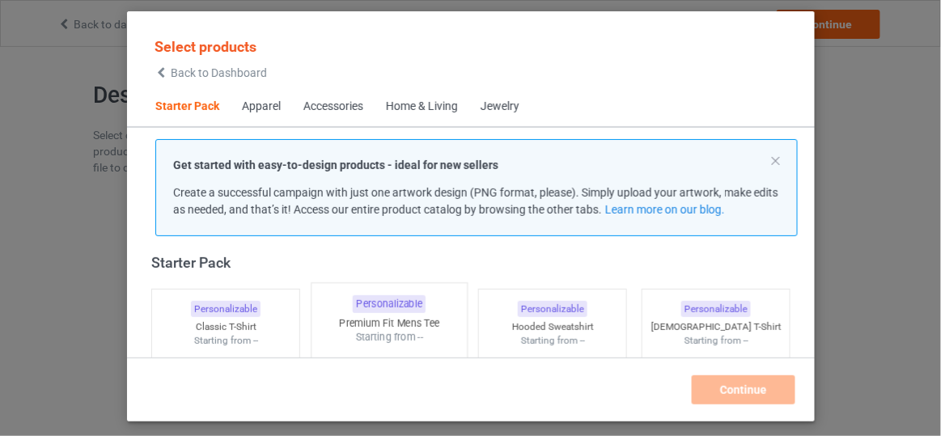
click at [377, 331] on div "Starting from --" at bounding box center [389, 337] width 155 height 14
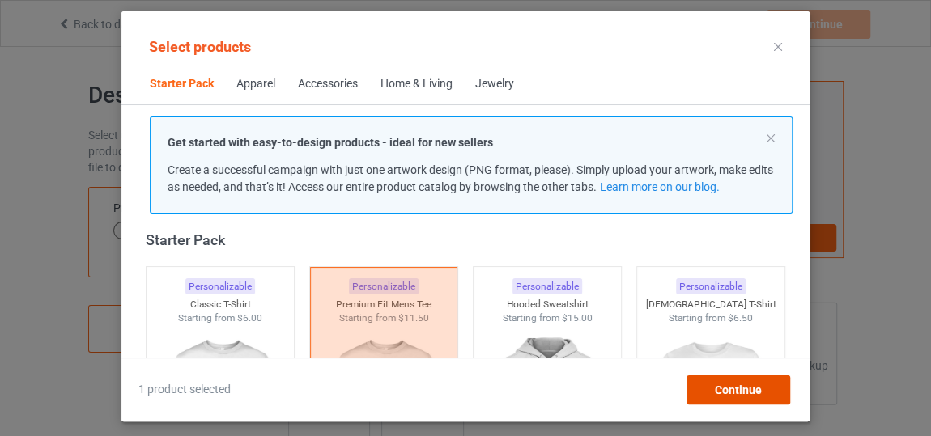
click at [729, 393] on span "Continue" at bounding box center [738, 390] width 47 height 13
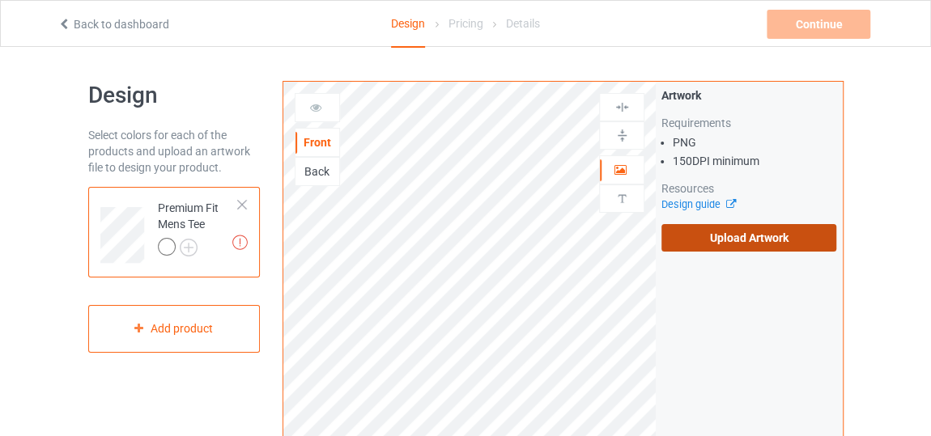
click at [773, 248] on label "Upload Artwork" at bounding box center [748, 238] width 175 height 28
click at [0, 0] on input "Upload Artwork" at bounding box center [0, 0] width 0 height 0
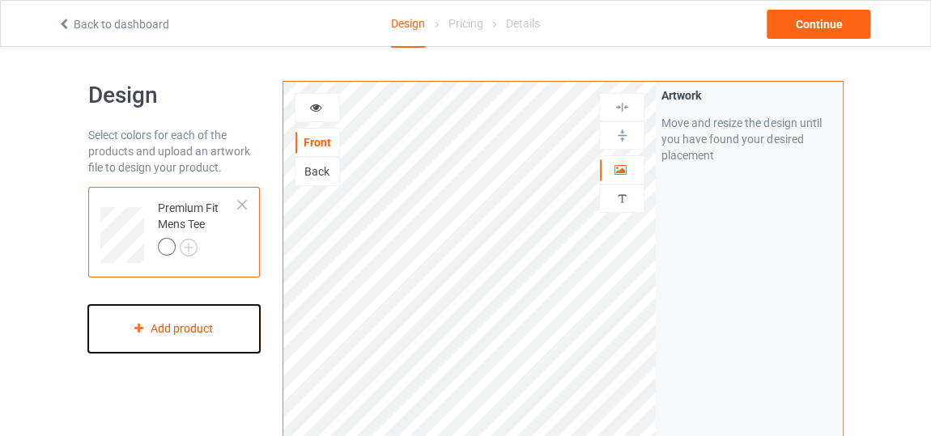
click at [183, 331] on div "Add product" at bounding box center [174, 329] width 172 height 48
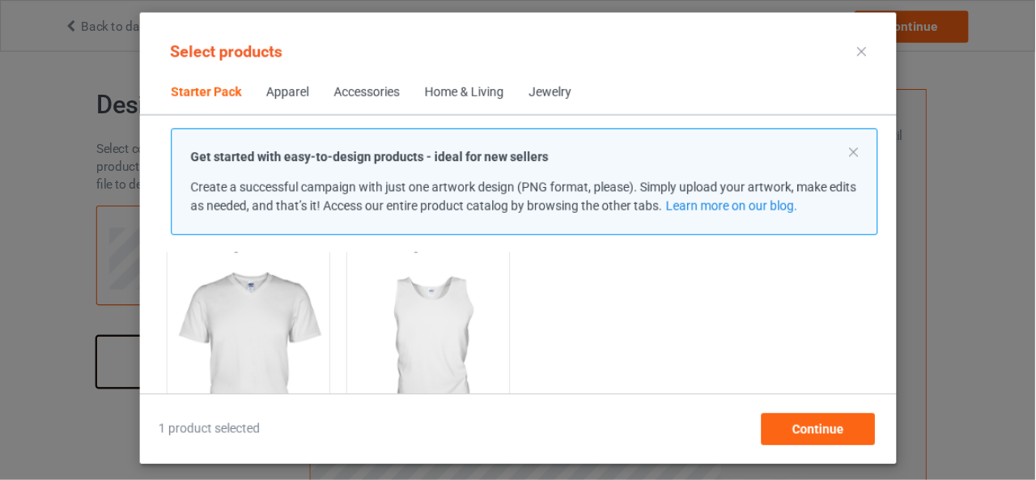
scroll to position [345, 0]
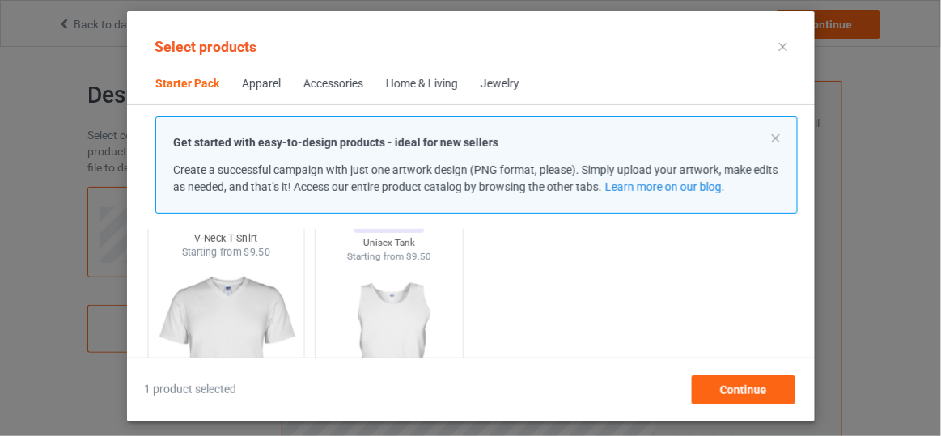
click at [214, 265] on img at bounding box center [225, 355] width 152 height 190
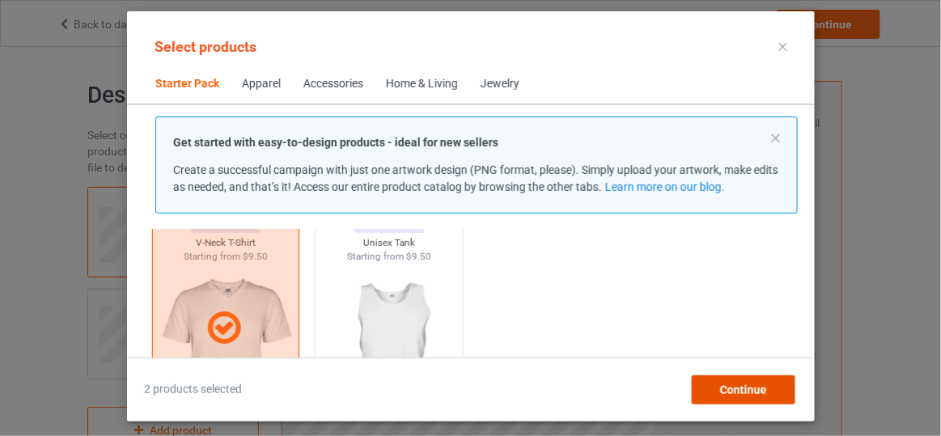
click at [715, 385] on div "Continue" at bounding box center [743, 390] width 104 height 29
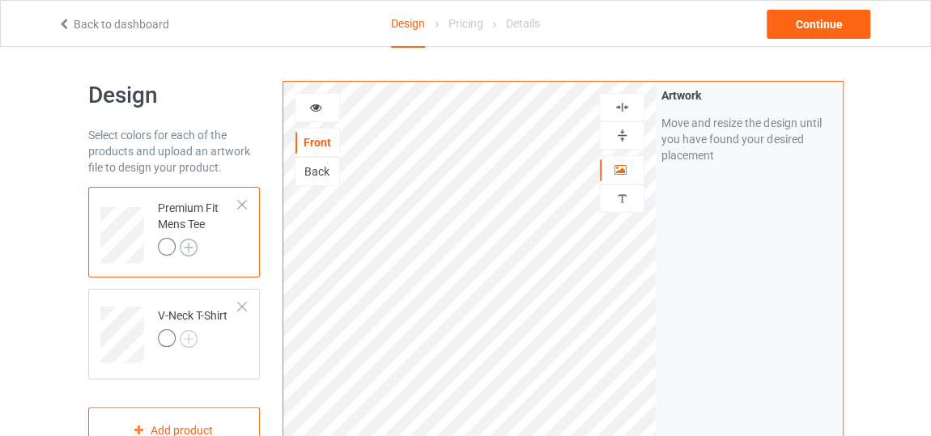
click at [195, 251] on img at bounding box center [189, 248] width 18 height 18
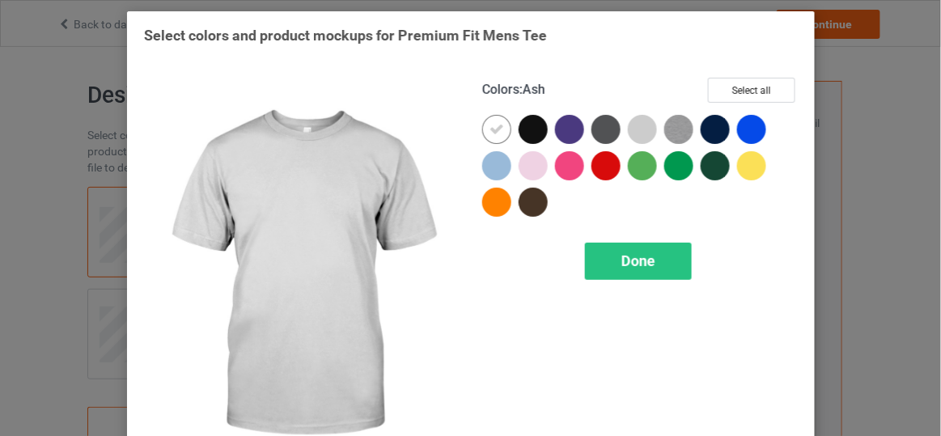
click at [642, 134] on div at bounding box center [642, 129] width 29 height 29
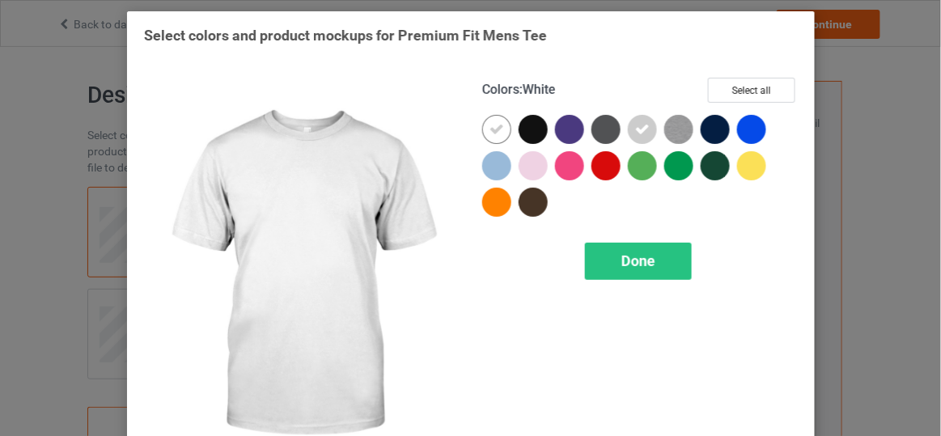
click at [491, 125] on icon at bounding box center [497, 129] width 15 height 15
click at [491, 125] on div at bounding box center [496, 129] width 29 height 29
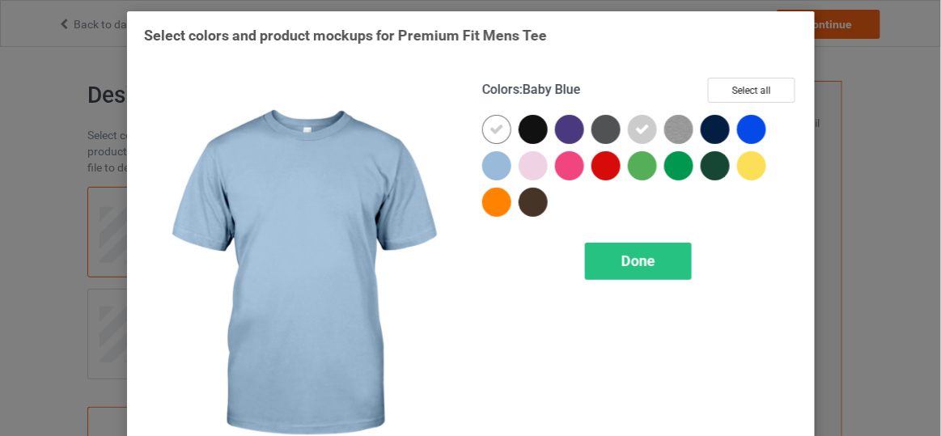
click at [493, 159] on div at bounding box center [496, 165] width 29 height 29
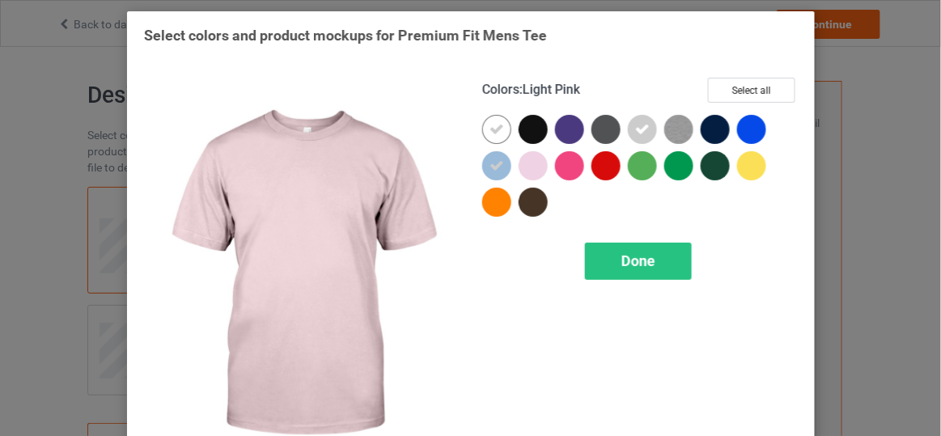
click at [524, 168] on div at bounding box center [533, 165] width 29 height 29
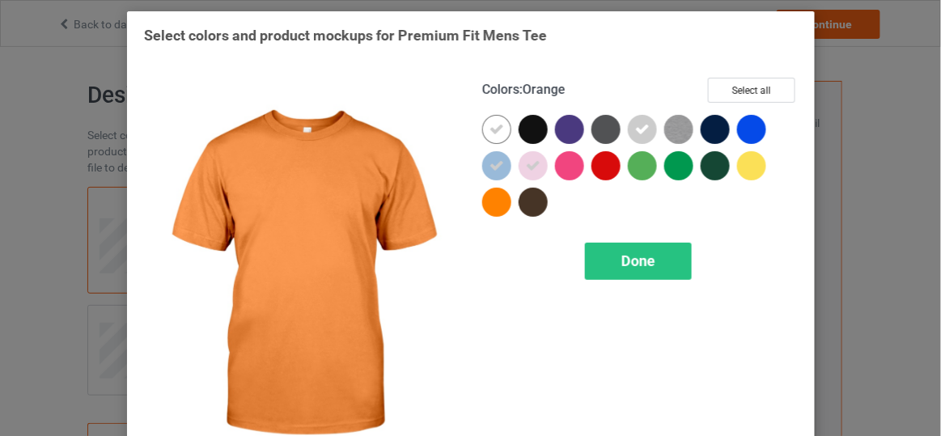
click at [494, 199] on div at bounding box center [496, 202] width 29 height 29
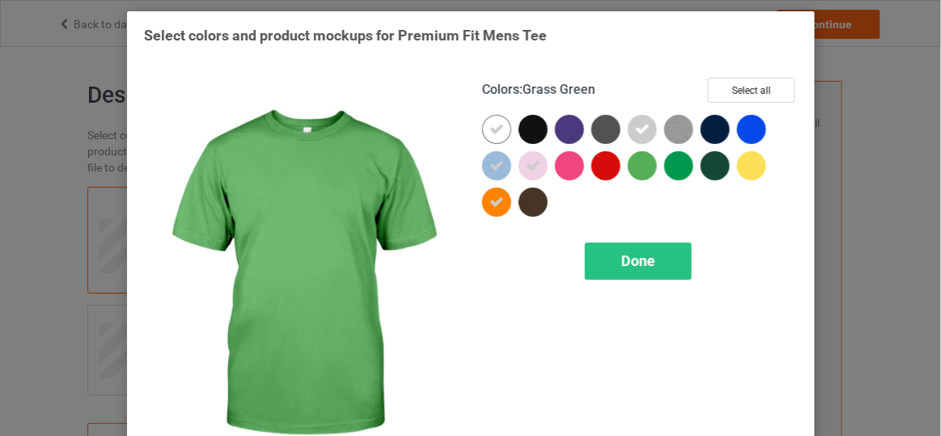
click at [636, 172] on div at bounding box center [642, 165] width 29 height 29
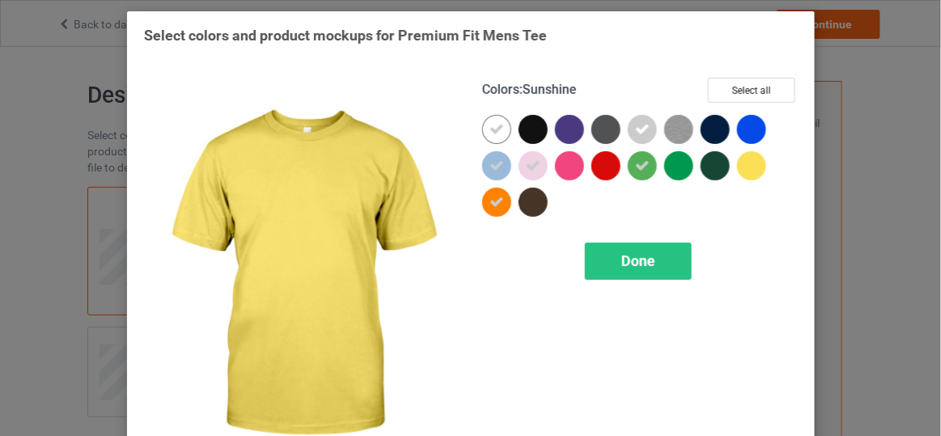
click at [752, 163] on div at bounding box center [751, 165] width 29 height 29
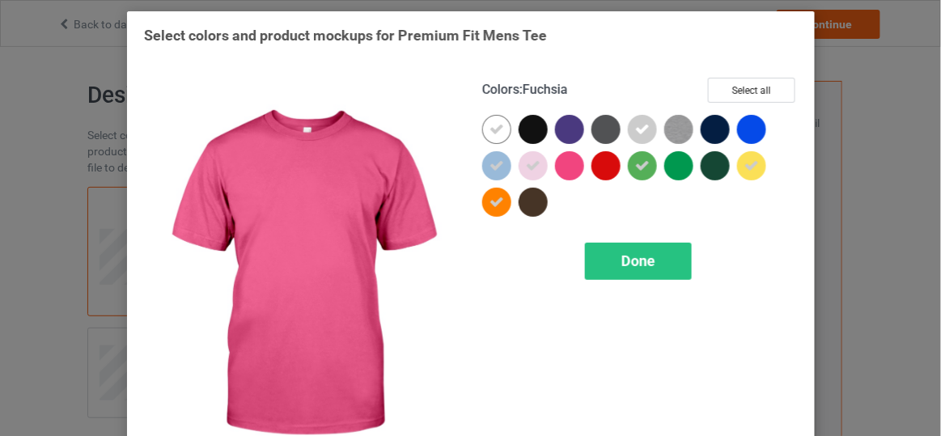
click at [562, 167] on div at bounding box center [569, 165] width 29 height 29
click at [621, 256] on span "Done" at bounding box center [638, 260] width 34 height 17
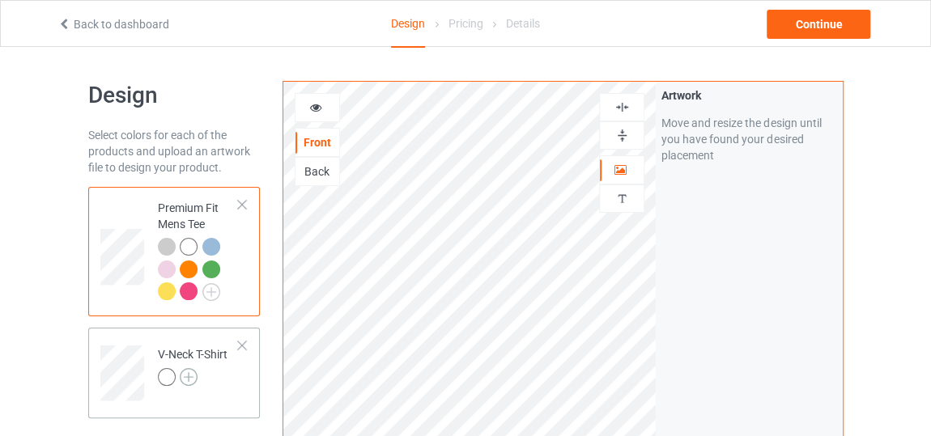
click at [186, 371] on img at bounding box center [189, 377] width 18 height 18
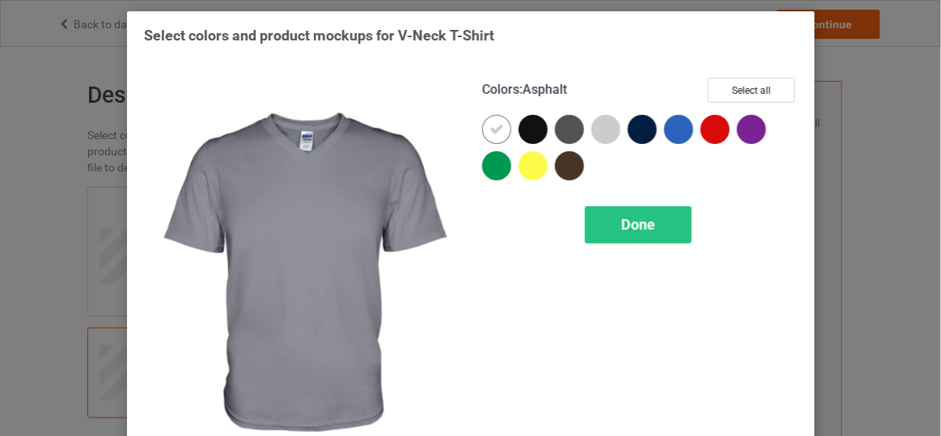
click at [562, 137] on div at bounding box center [569, 129] width 29 height 29
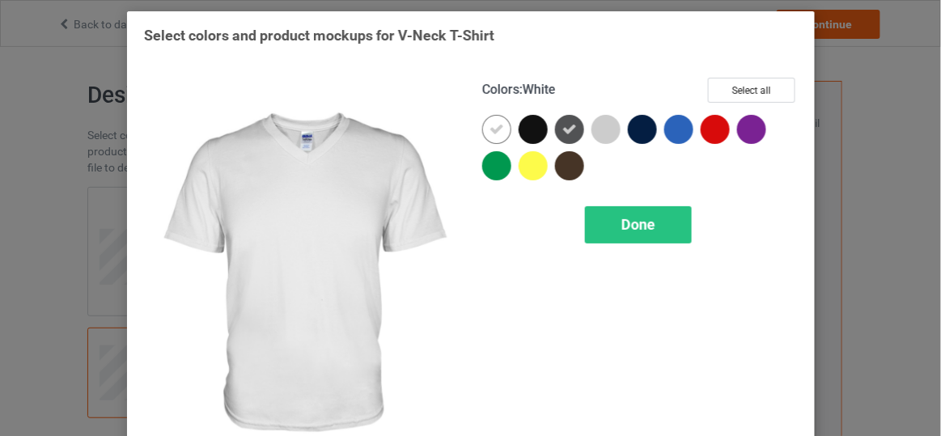
click at [482, 132] on div at bounding box center [496, 129] width 29 height 29
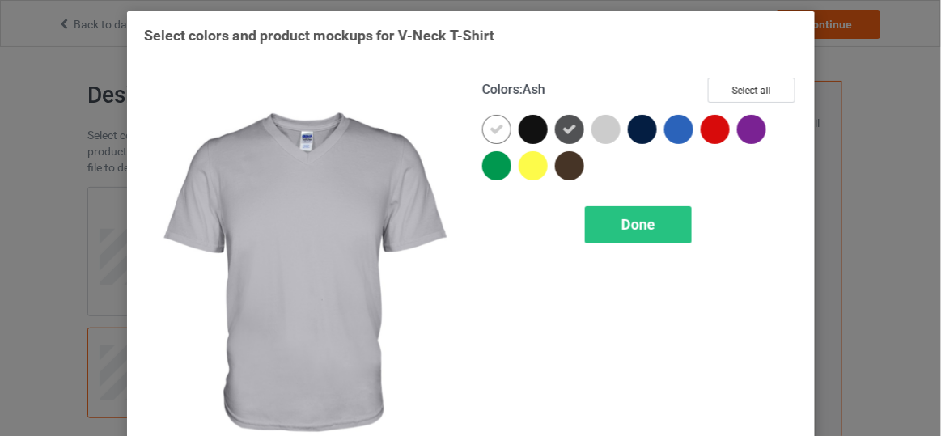
click at [605, 126] on div at bounding box center [606, 129] width 29 height 29
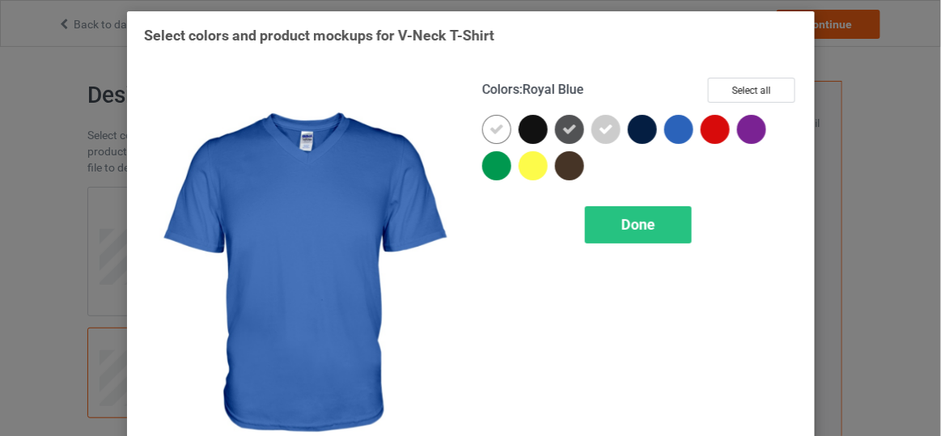
click at [681, 131] on div at bounding box center [678, 129] width 29 height 29
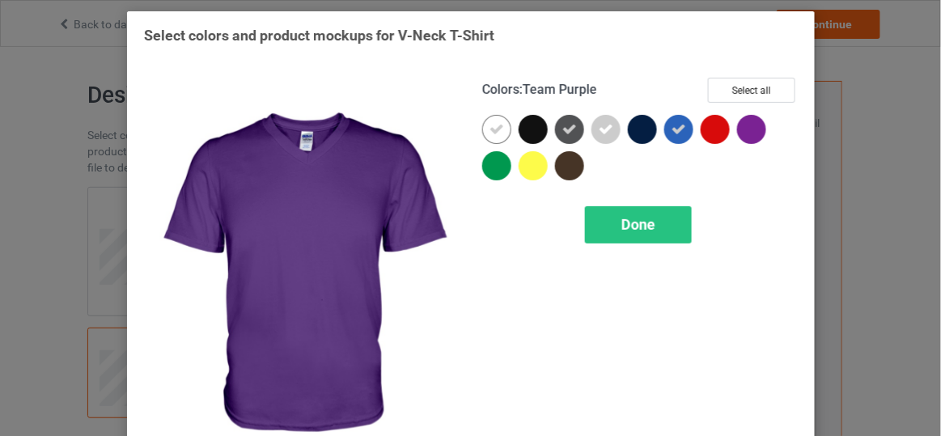
click at [749, 125] on div at bounding box center [751, 129] width 29 height 29
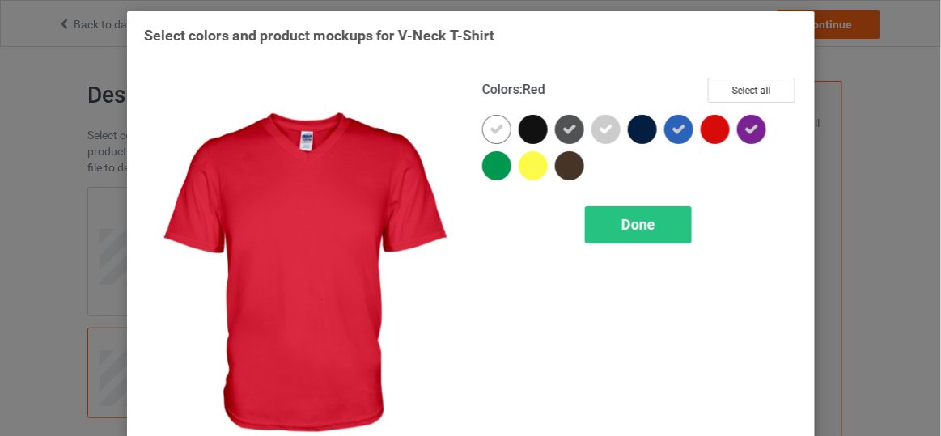
click at [713, 125] on div at bounding box center [715, 129] width 29 height 29
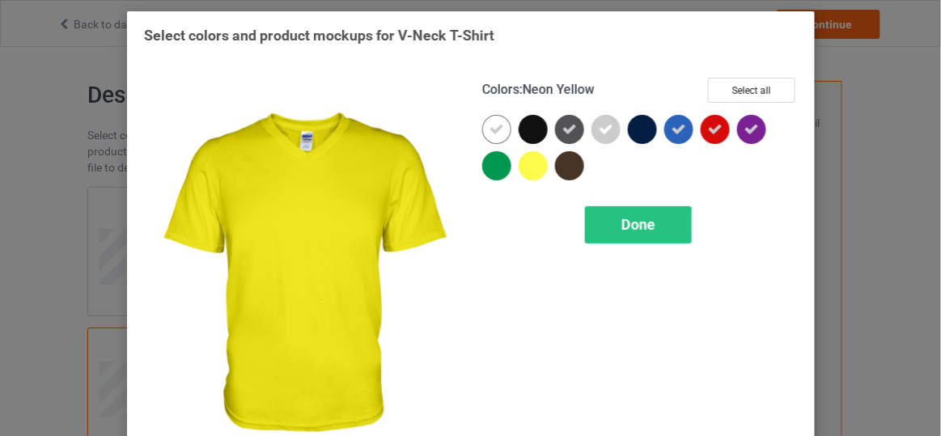
click at [528, 164] on div at bounding box center [533, 165] width 29 height 29
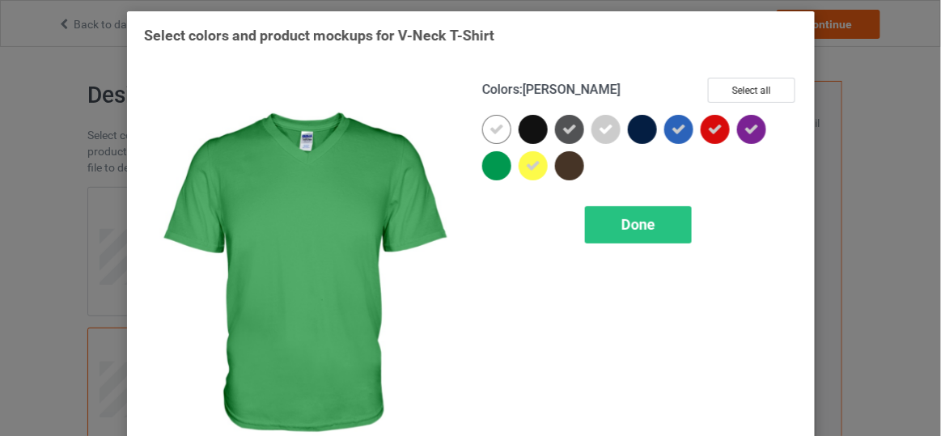
click at [488, 171] on div at bounding box center [496, 165] width 29 height 29
click at [621, 216] on span "Done" at bounding box center [638, 224] width 34 height 17
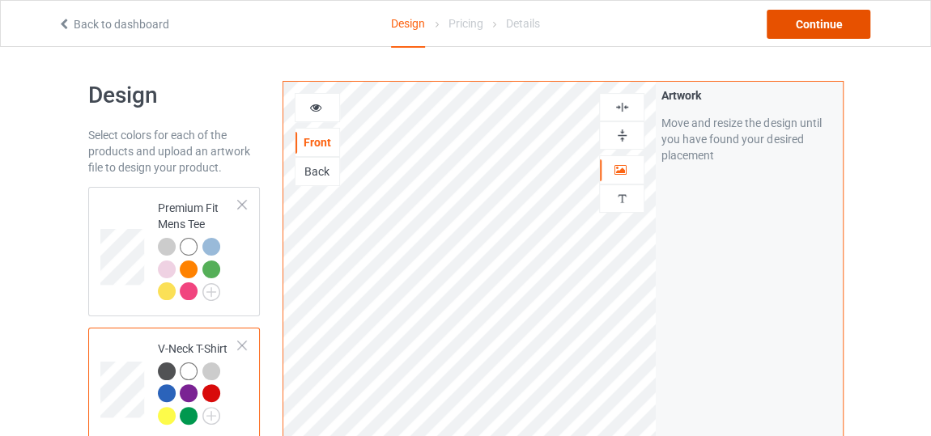
click at [812, 17] on div "Continue" at bounding box center [818, 24] width 104 height 29
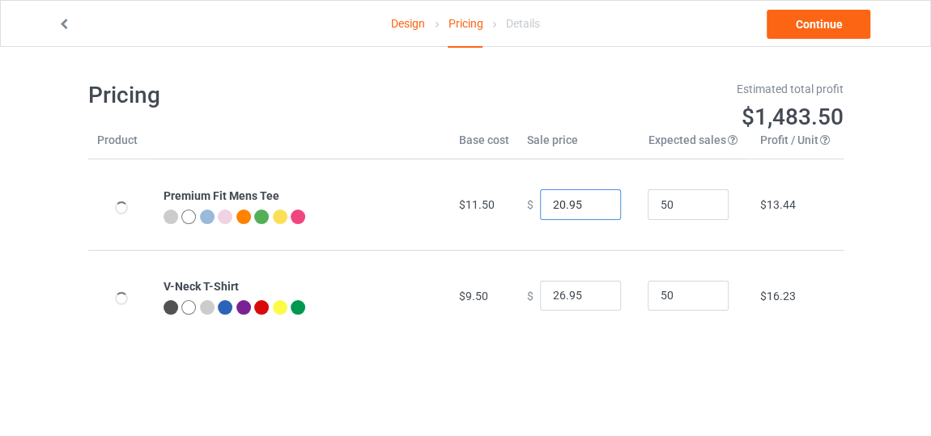
click at [592, 207] on input "20.95" at bounding box center [580, 204] width 81 height 31
type input "19.95"
click at [592, 207] on input "19.95" at bounding box center [580, 204] width 81 height 31
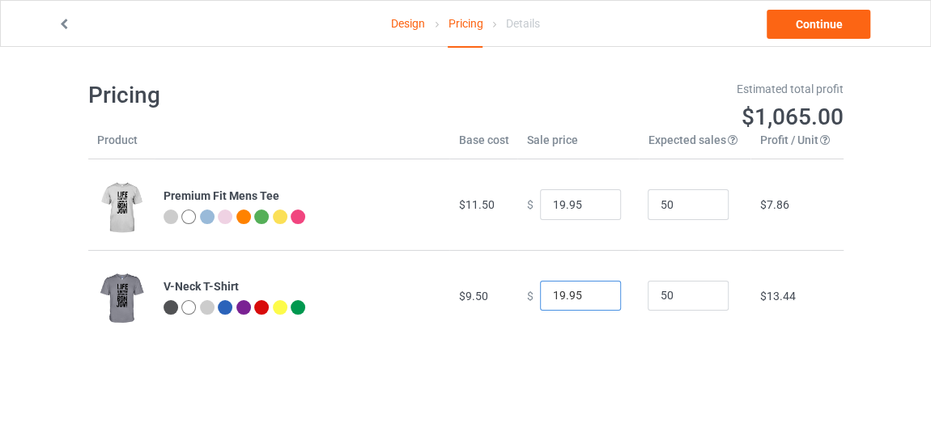
click at [595, 299] on input "19.95" at bounding box center [580, 296] width 81 height 31
click at [592, 291] on input "20.95" at bounding box center [580, 296] width 81 height 31
click at [592, 299] on input "19.95" at bounding box center [580, 296] width 81 height 31
click at [592, 299] on input "18.95" at bounding box center [580, 296] width 81 height 31
type input "17.95"
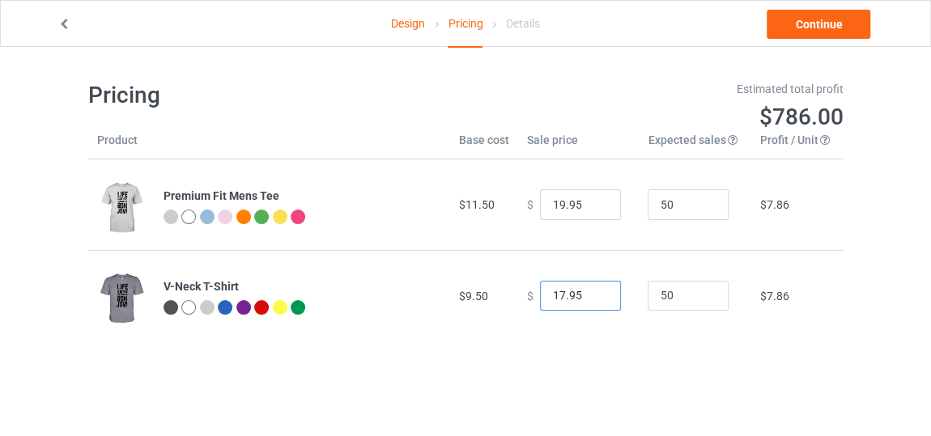
click at [592, 299] on input "17.95" at bounding box center [580, 296] width 81 height 31
click at [808, 28] on link "Continue" at bounding box center [818, 24] width 104 height 29
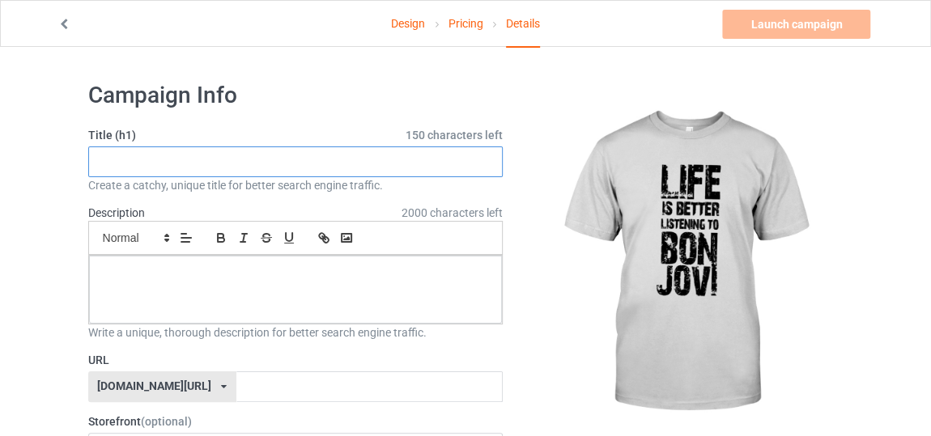
click at [456, 165] on input "text" at bounding box center [295, 161] width 415 height 31
type input "new style scret life"
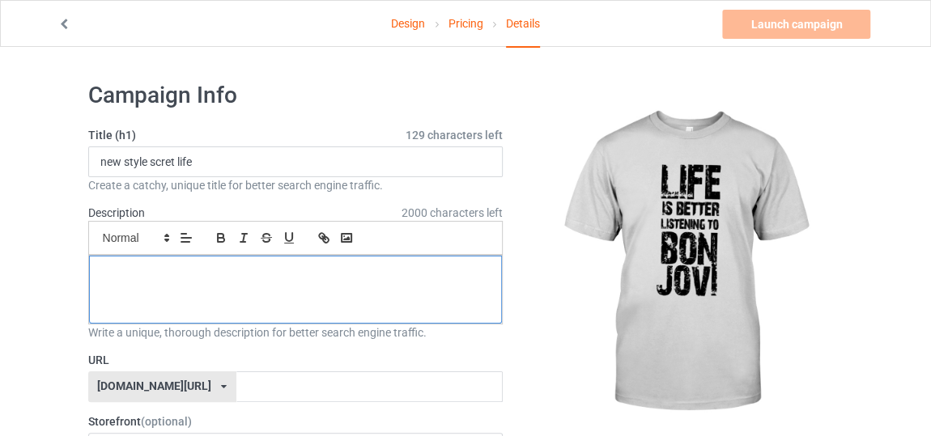
click at [378, 274] on p at bounding box center [296, 273] width 388 height 15
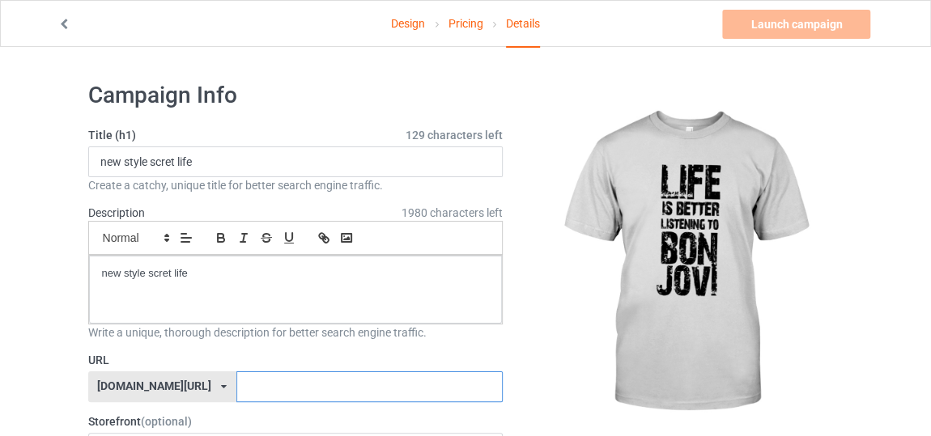
click at [329, 378] on input "text" at bounding box center [369, 386] width 266 height 31
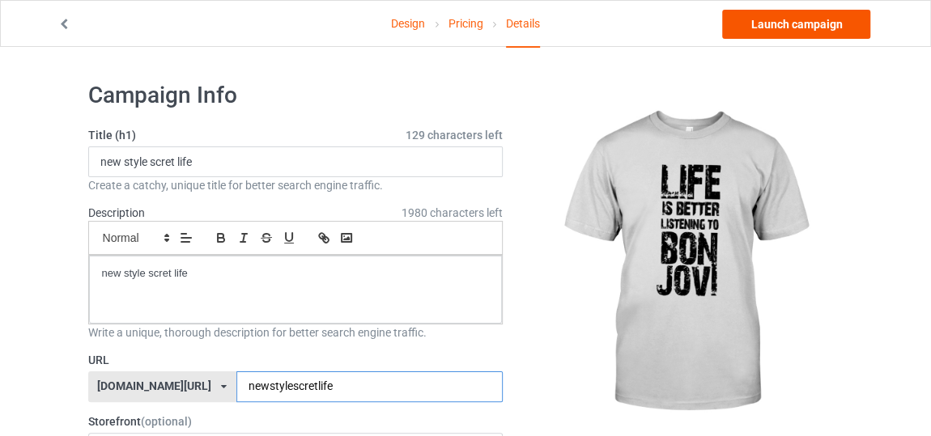
type input "newstylescretlife"
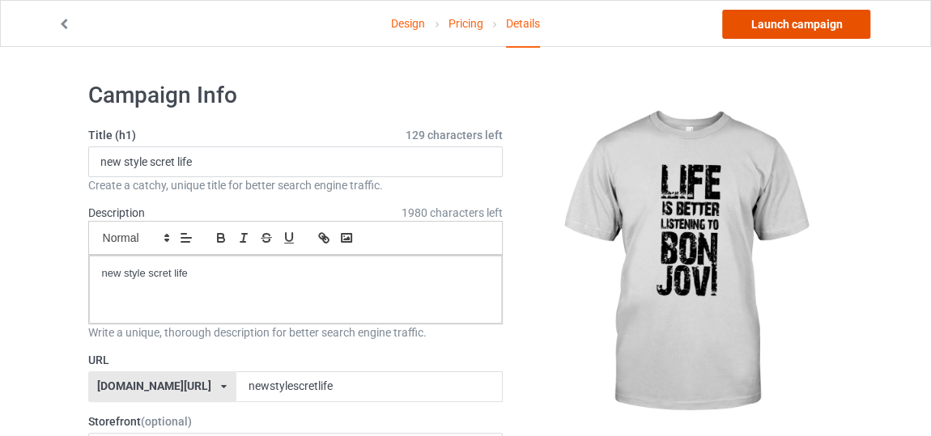
click at [851, 23] on link "Launch campaign" at bounding box center [796, 24] width 148 height 29
